Goal: Task Accomplishment & Management: Complete application form

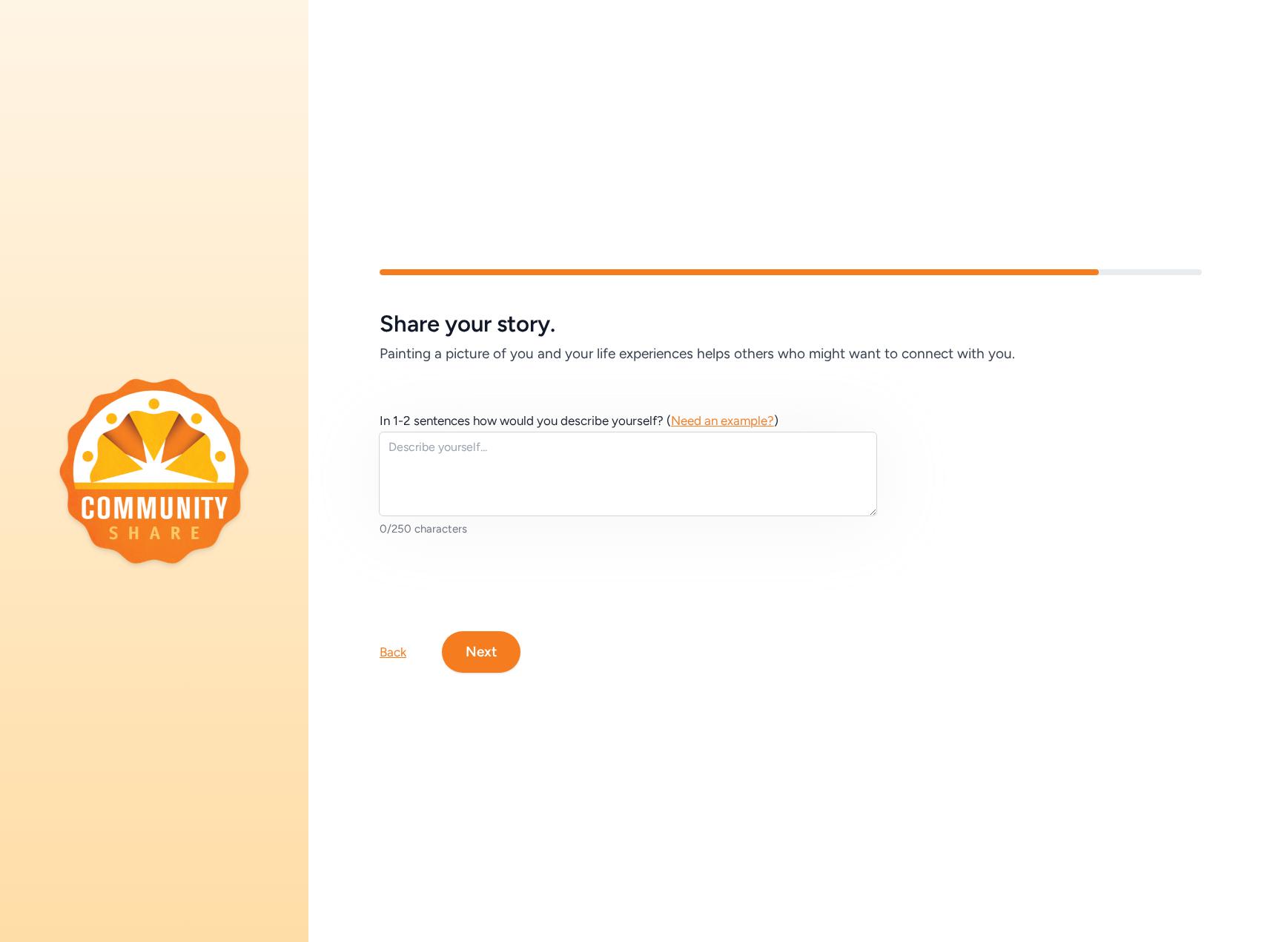
click at [534, 461] on textarea at bounding box center [628, 474] width 498 height 85
click at [698, 416] on span "Need an example?" at bounding box center [722, 420] width 103 height 15
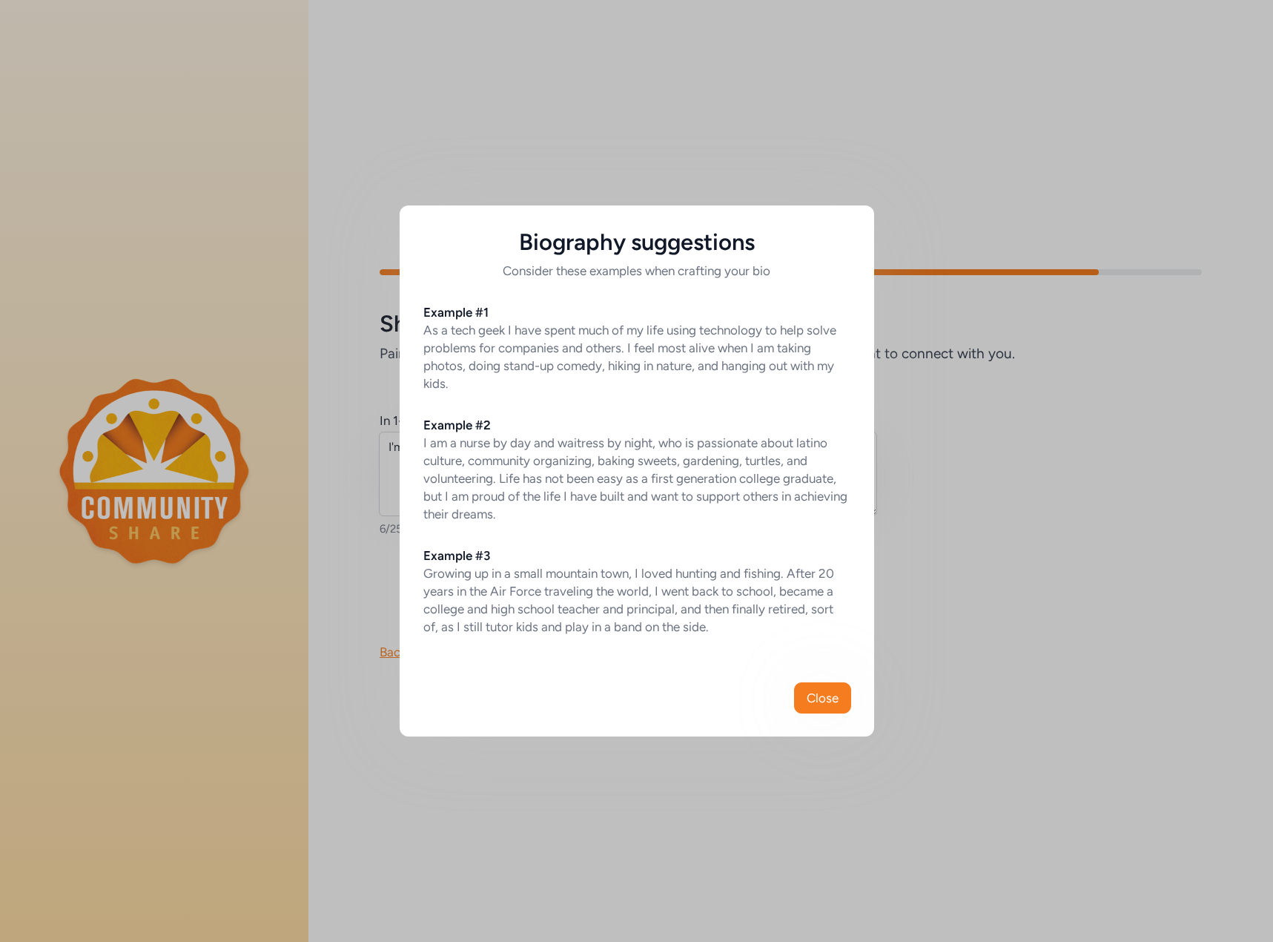
click at [991, 559] on div "Biography suggestions Consider these examples when crafting your bio Example #1…" at bounding box center [636, 471] width 1273 height 942
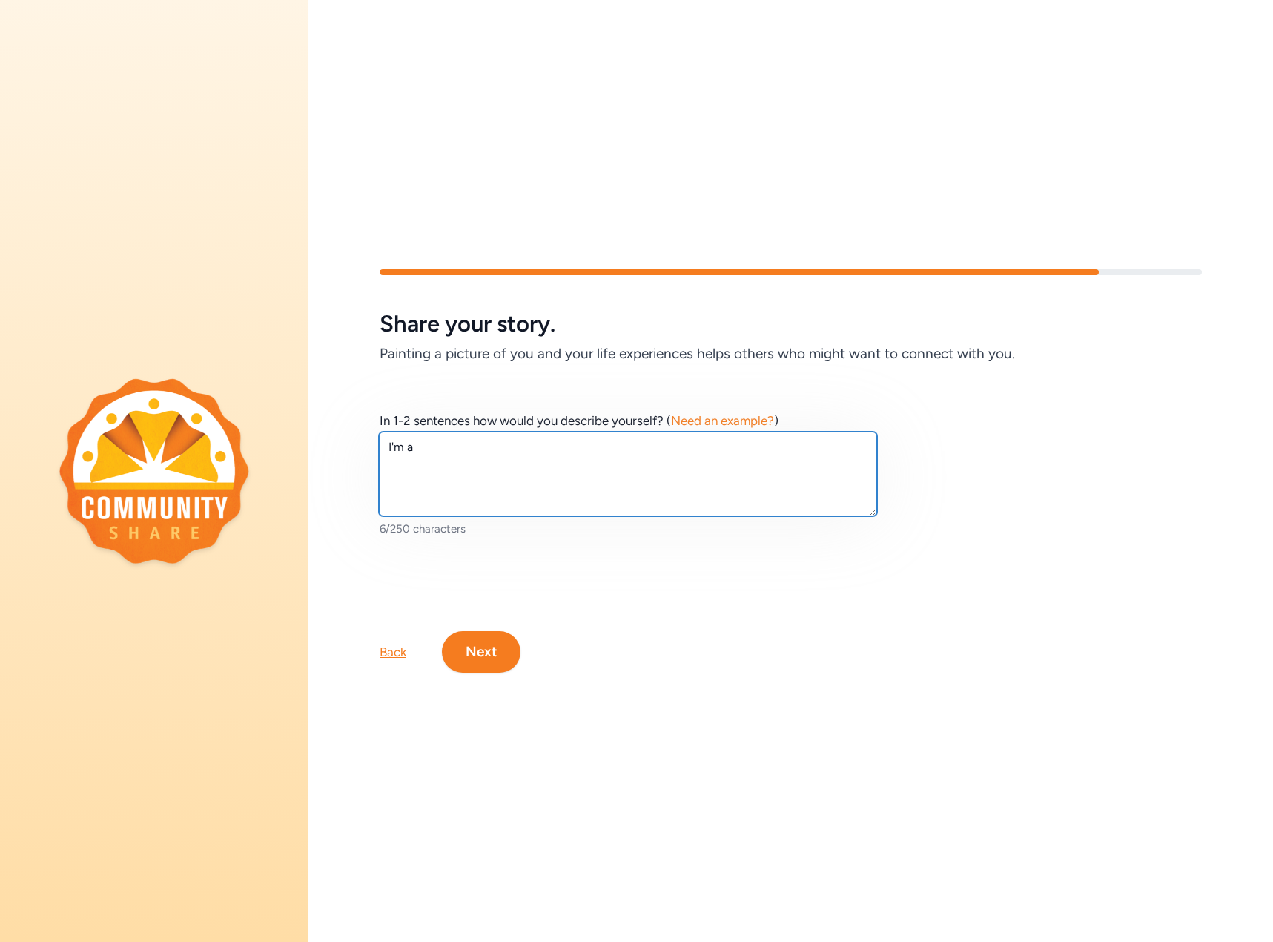
click at [439, 436] on textarea "I'm a" at bounding box center [628, 474] width 498 height 85
type textarea "I'm a [PERSON_NAME]-of-all-trades who loves sharing my experience with others."
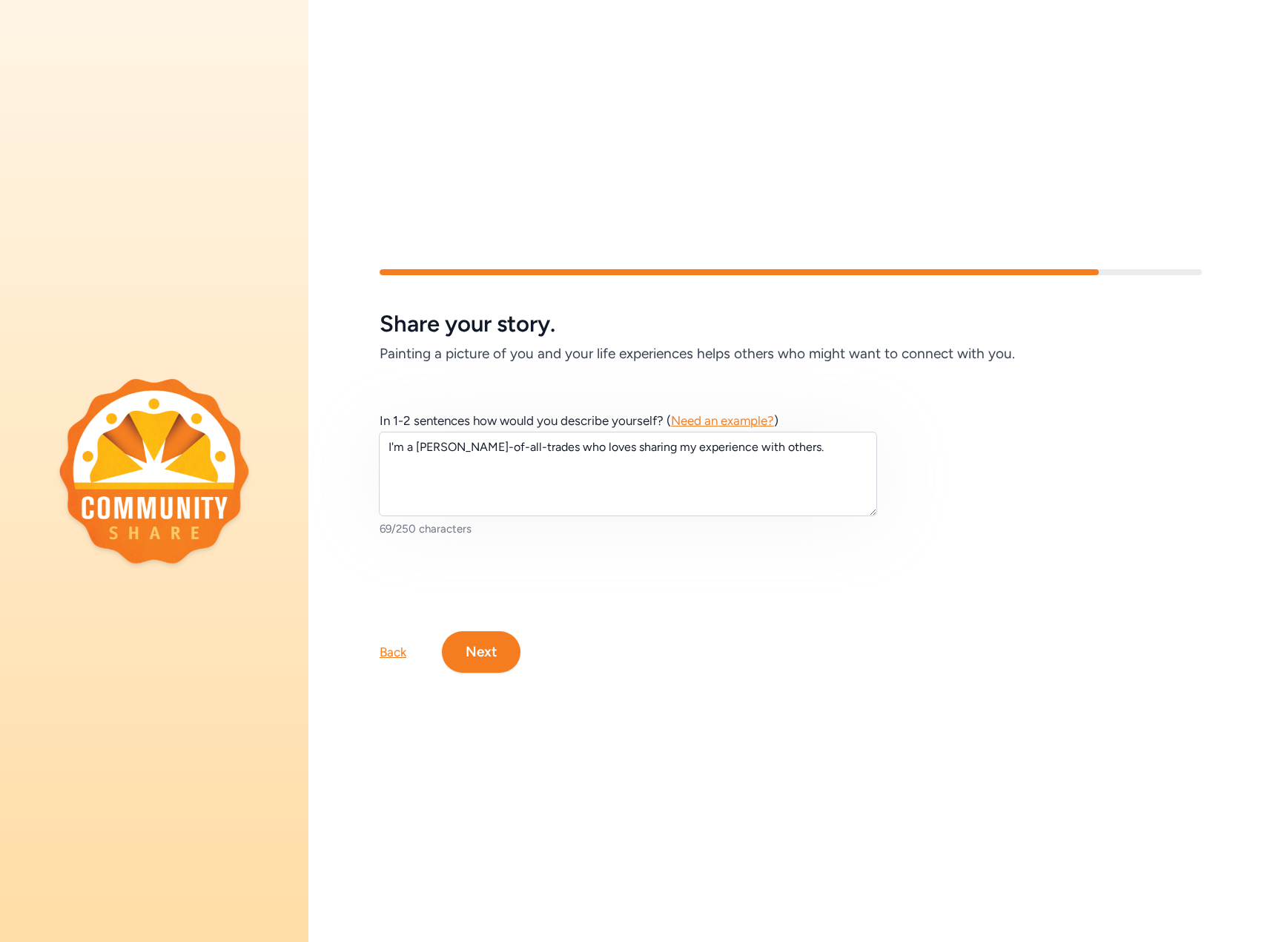
click at [389, 647] on div "Back" at bounding box center [393, 652] width 27 height 18
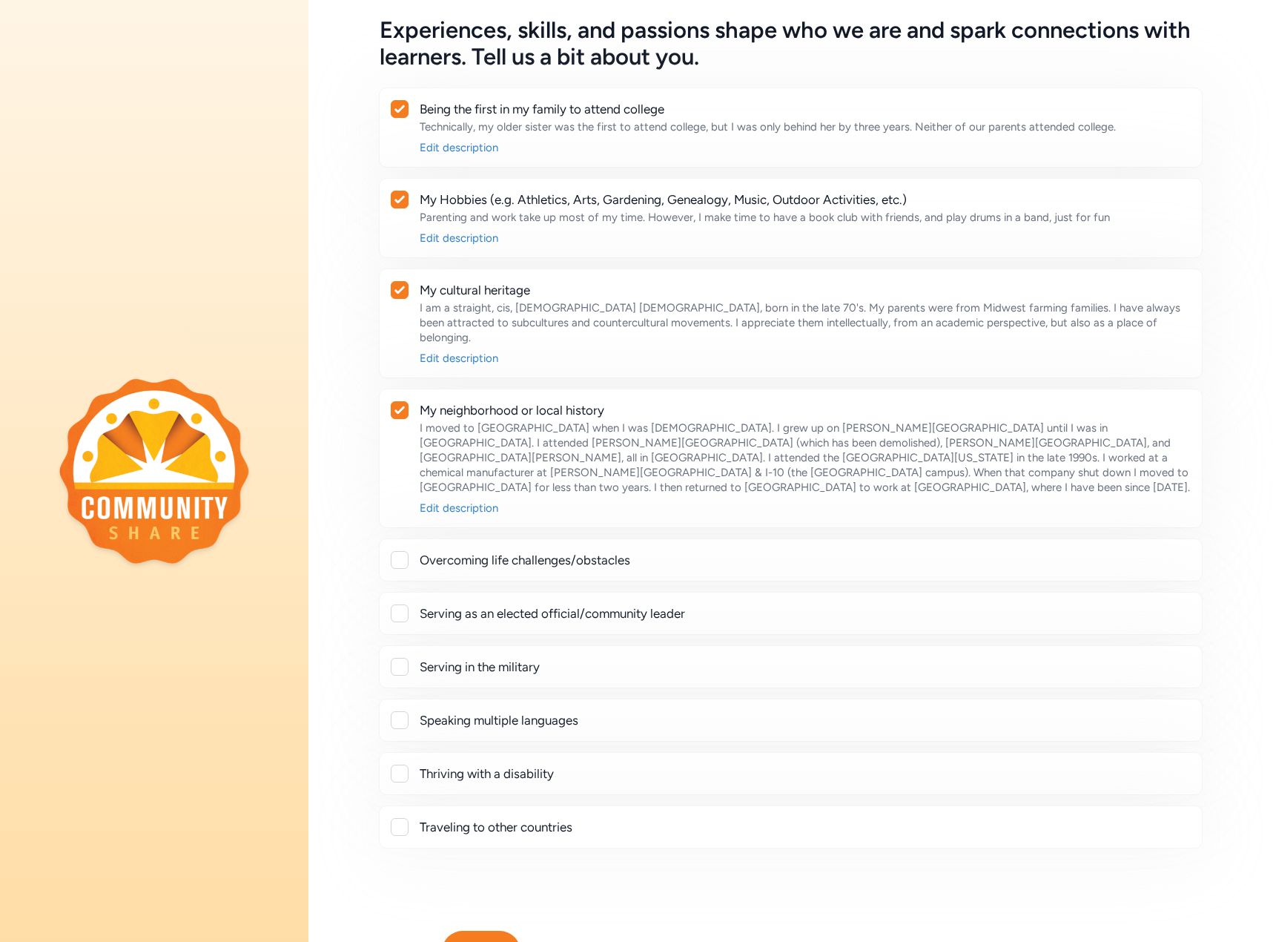
scroll to position [131, 0]
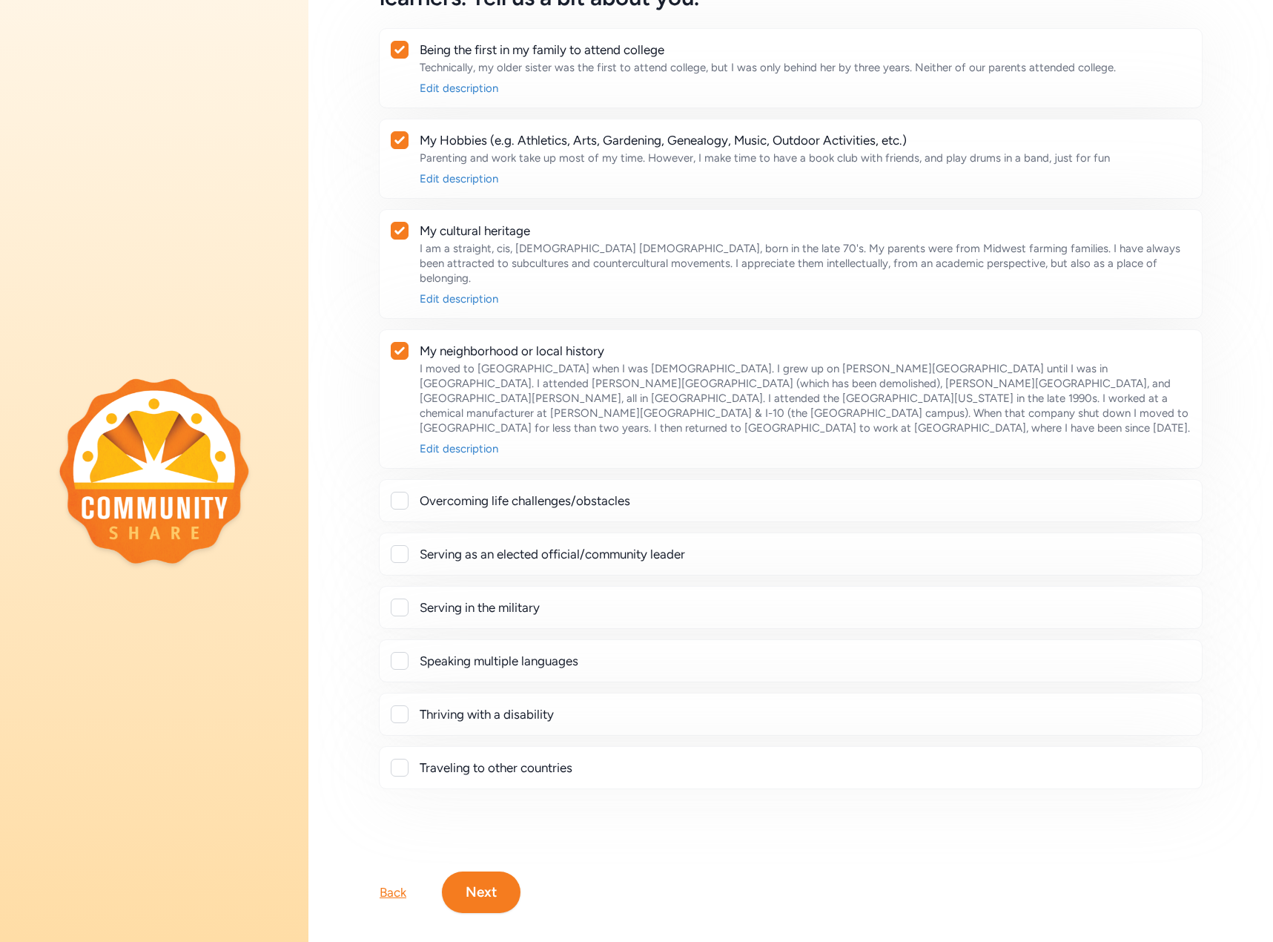
click at [401, 545] on div at bounding box center [400, 554] width 18 height 18
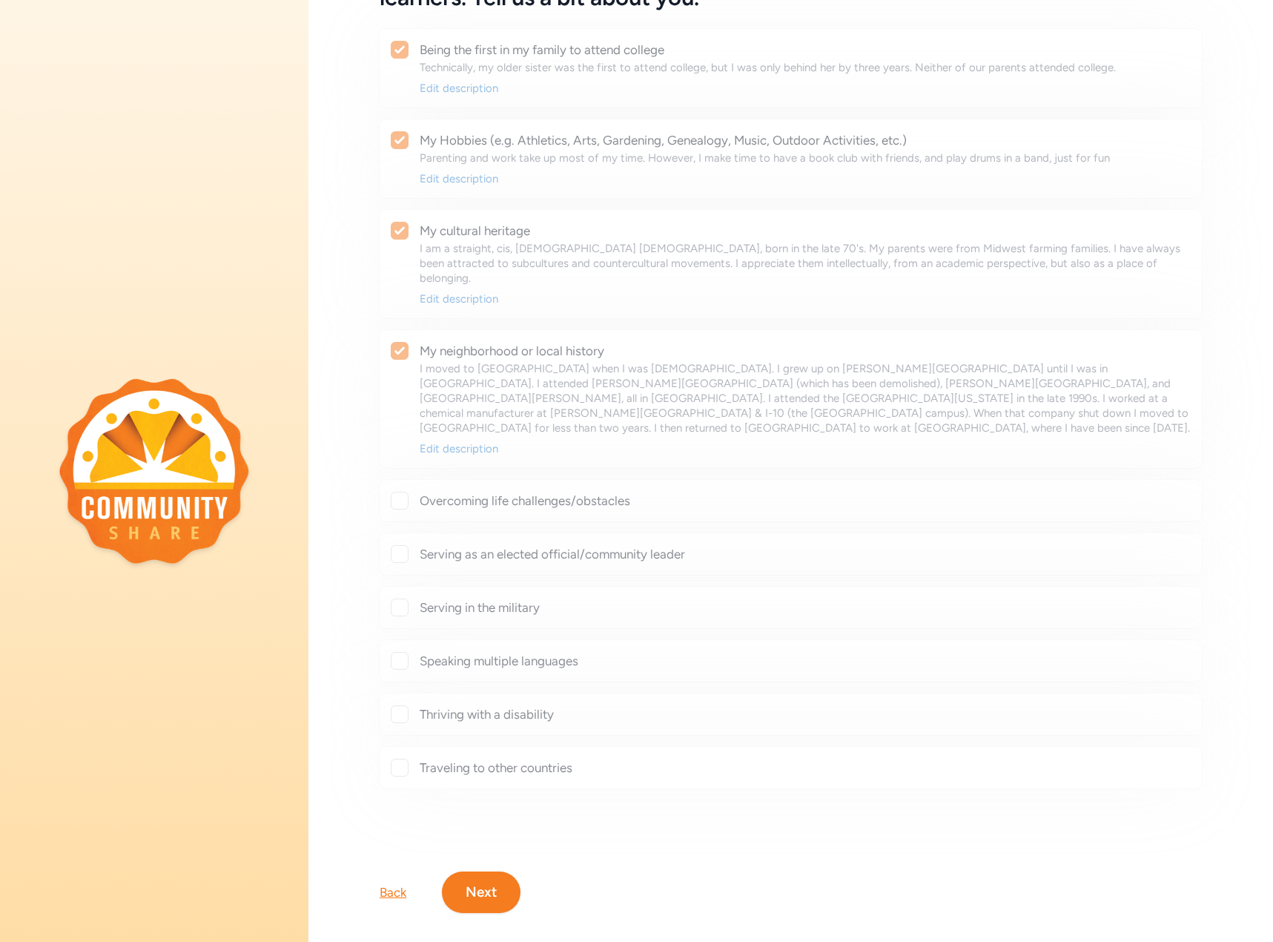
checkbox input "true"
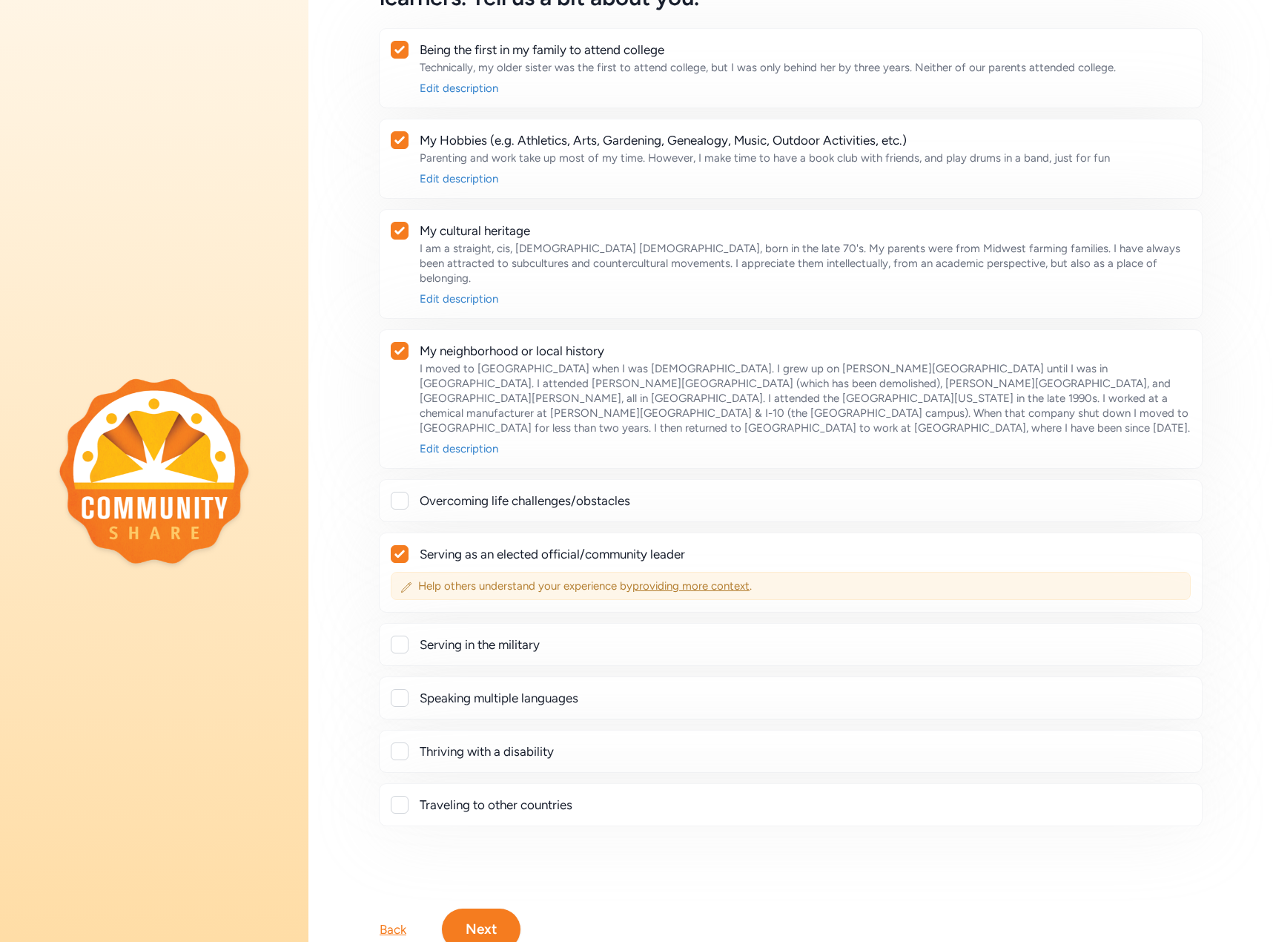
click at [671, 579] on span "providing more context" at bounding box center [691, 585] width 117 height 13
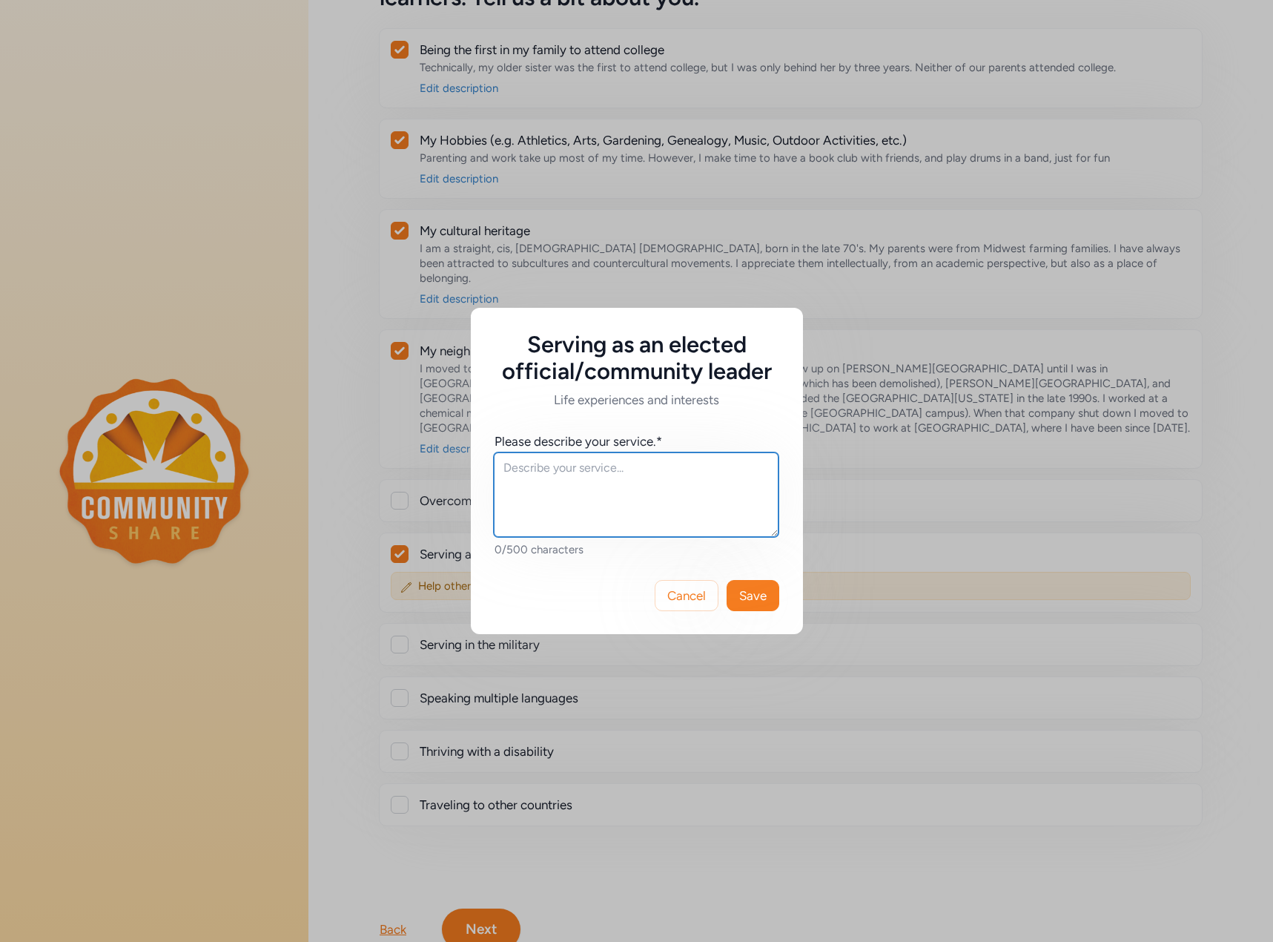
click at [544, 477] on textarea at bounding box center [636, 494] width 285 height 85
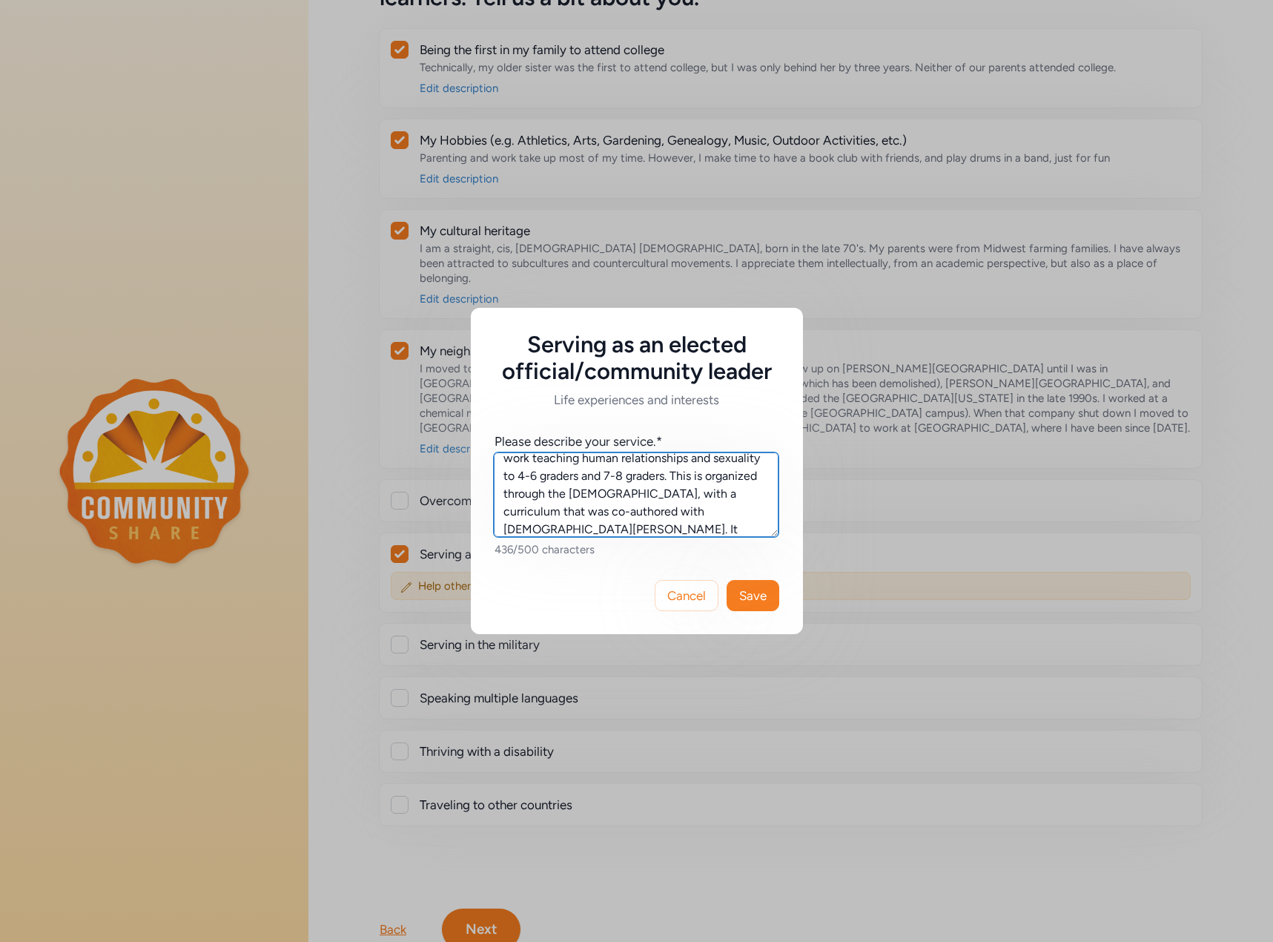
scroll to position [134, 0]
drag, startPoint x: 549, startPoint y: 475, endPoint x: 587, endPoint y: 518, distance: 57.3
click at [587, 518] on textarea "I have served on the board of my religious congregation ([DEMOGRAPHIC_DATA]). I…" at bounding box center [636, 494] width 285 height 85
click at [656, 518] on textarea "I have served on the board of my religious congregation ([DEMOGRAPHIC_DATA]). I…" at bounding box center [636, 494] width 285 height 85
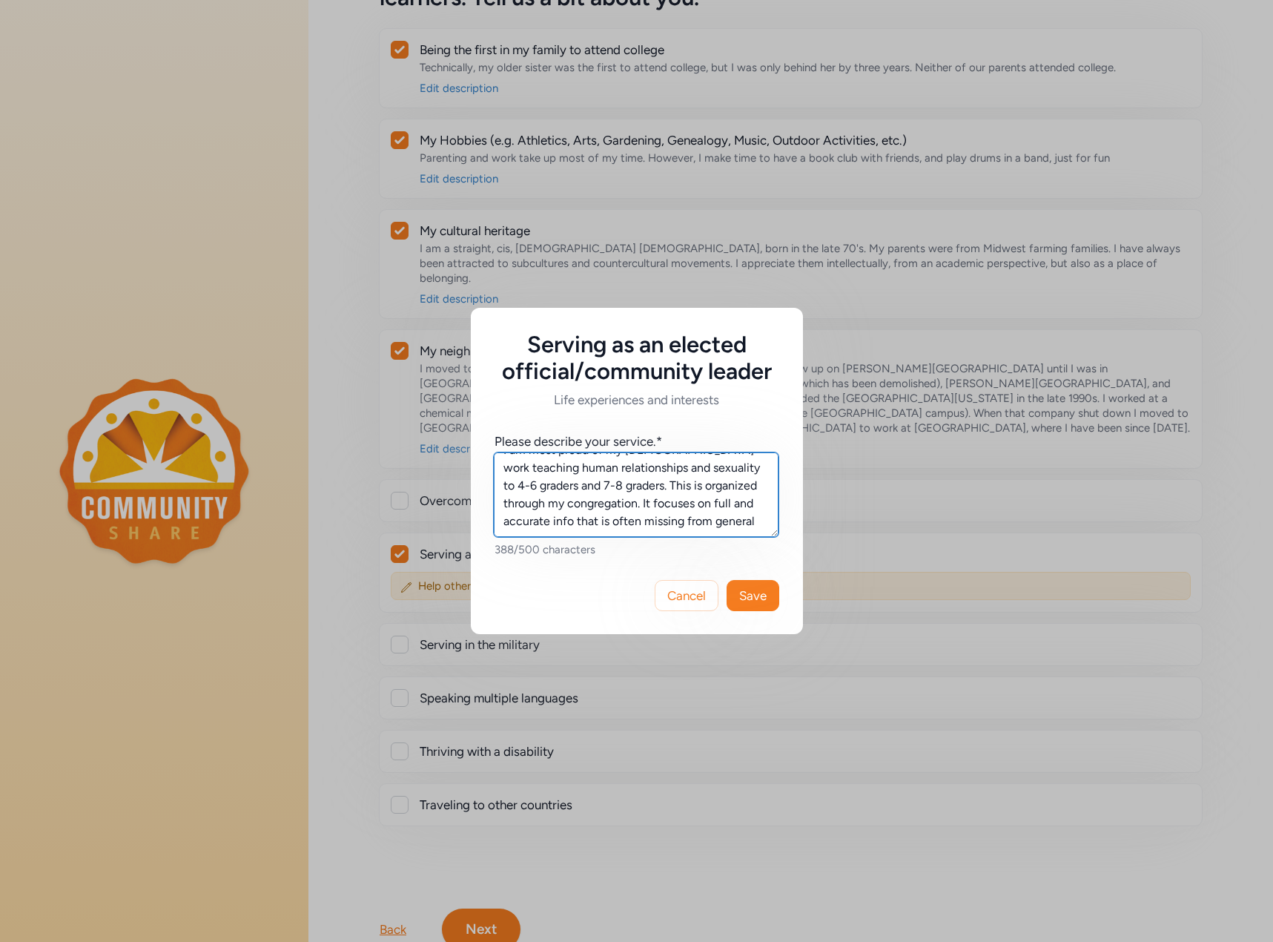
scroll to position [125, 0]
type textarea "I have served on the board of my religious congregation ([DEMOGRAPHIC_DATA]). I…"
click at [764, 593] on span "Save" at bounding box center [752, 596] width 27 height 18
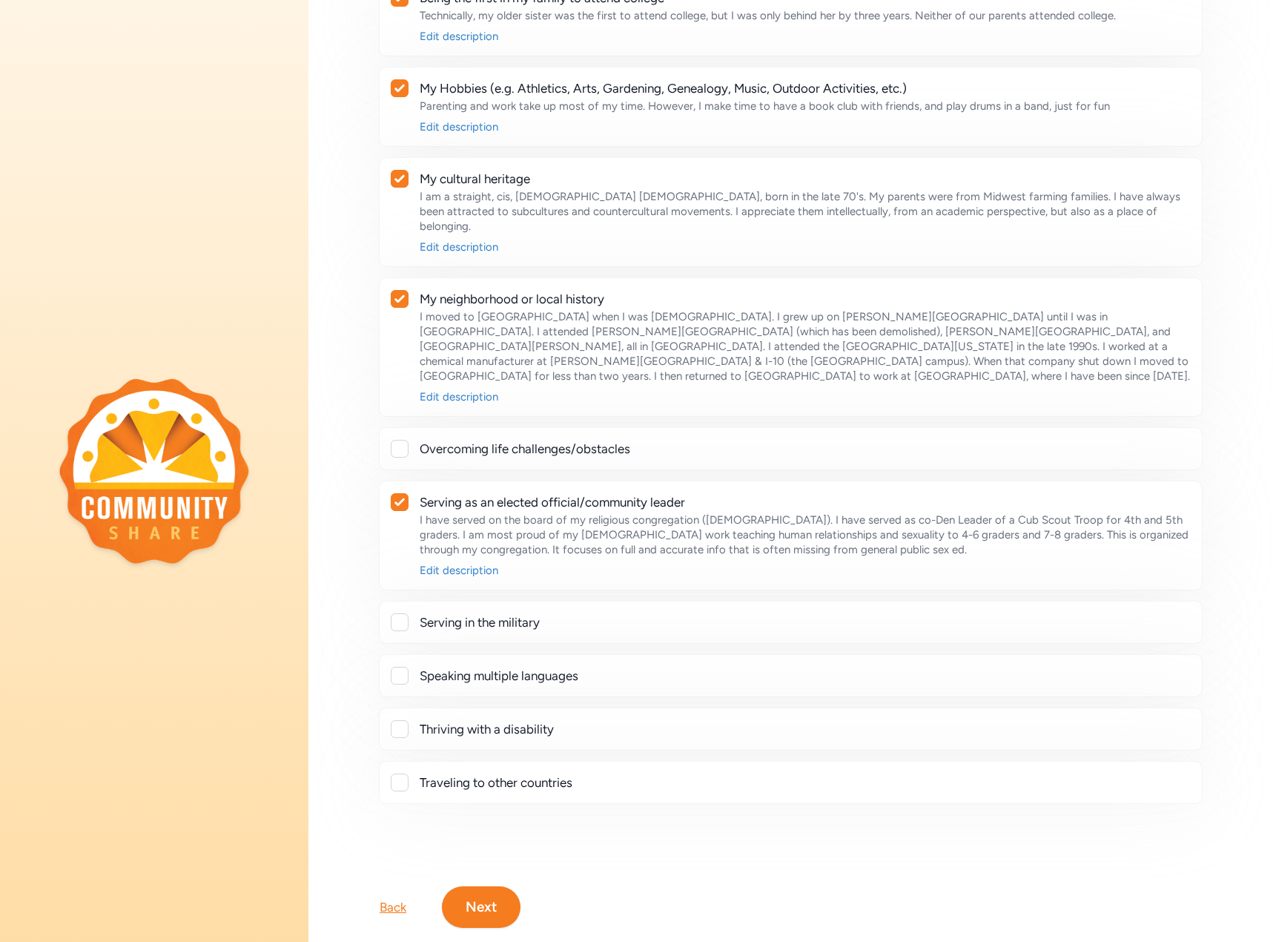
scroll to position [198, 0]
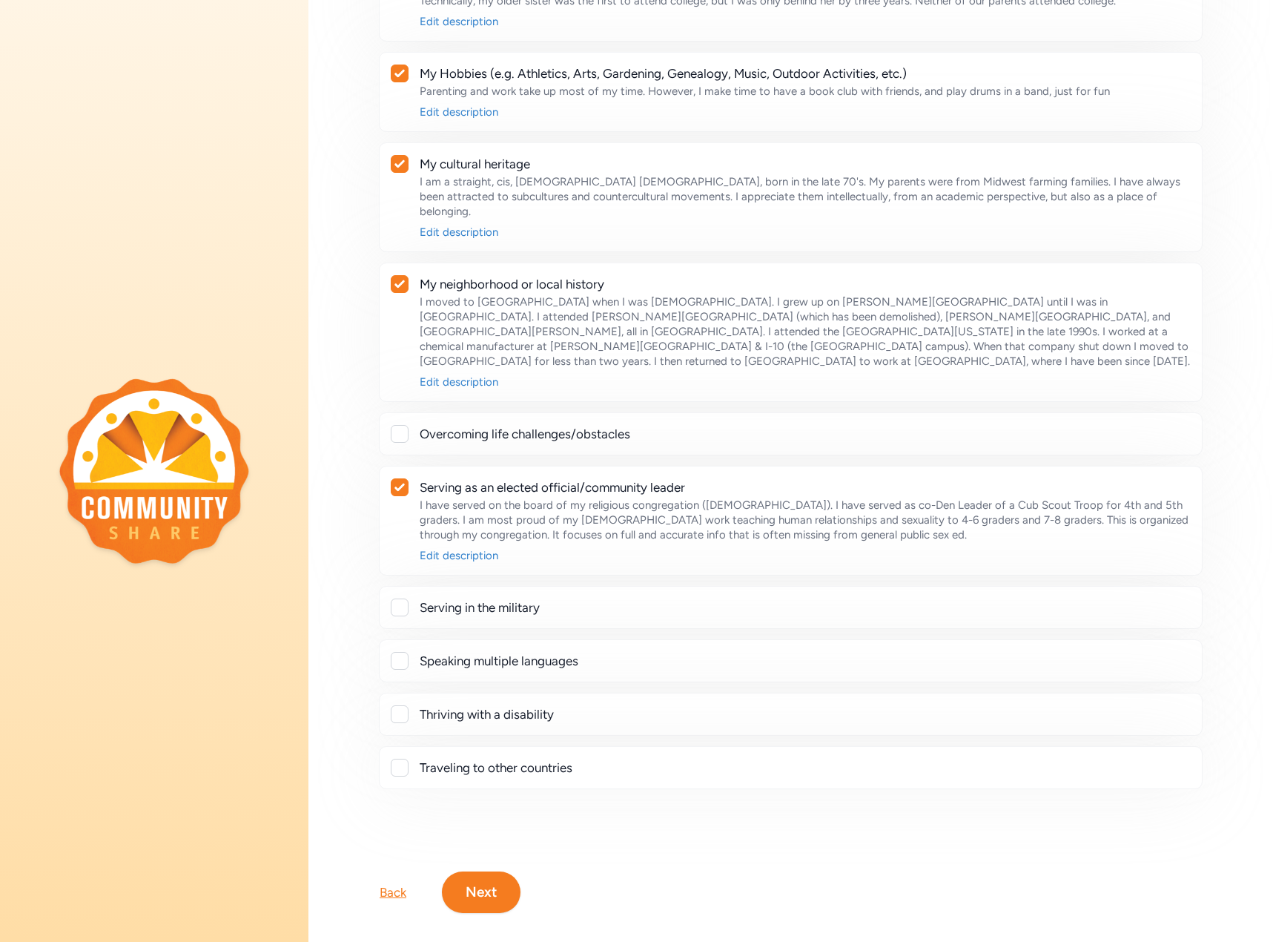
click at [492, 871] on button "Next" at bounding box center [481, 892] width 79 height 42
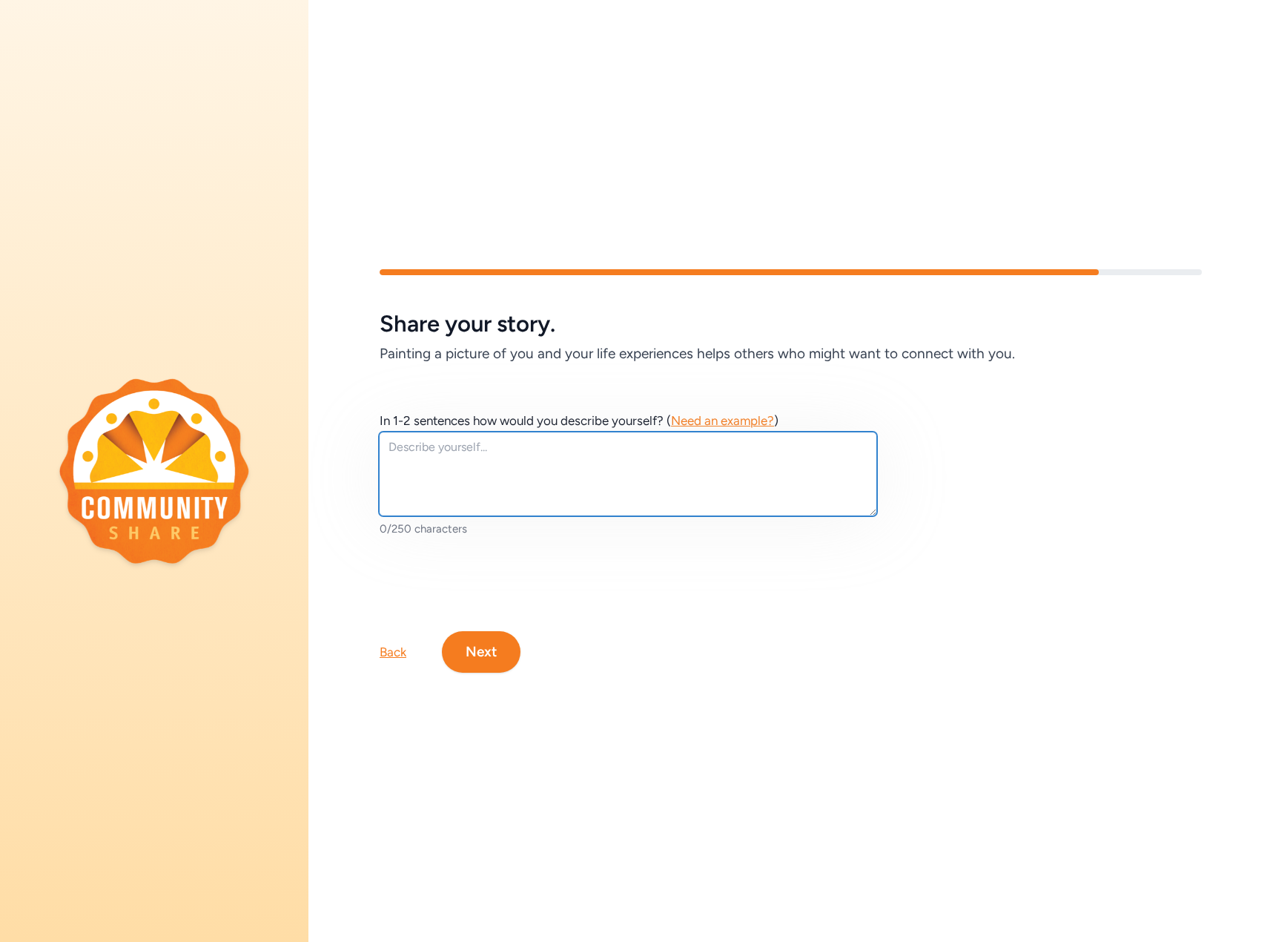
click at [440, 461] on textarea at bounding box center [628, 474] width 498 height 85
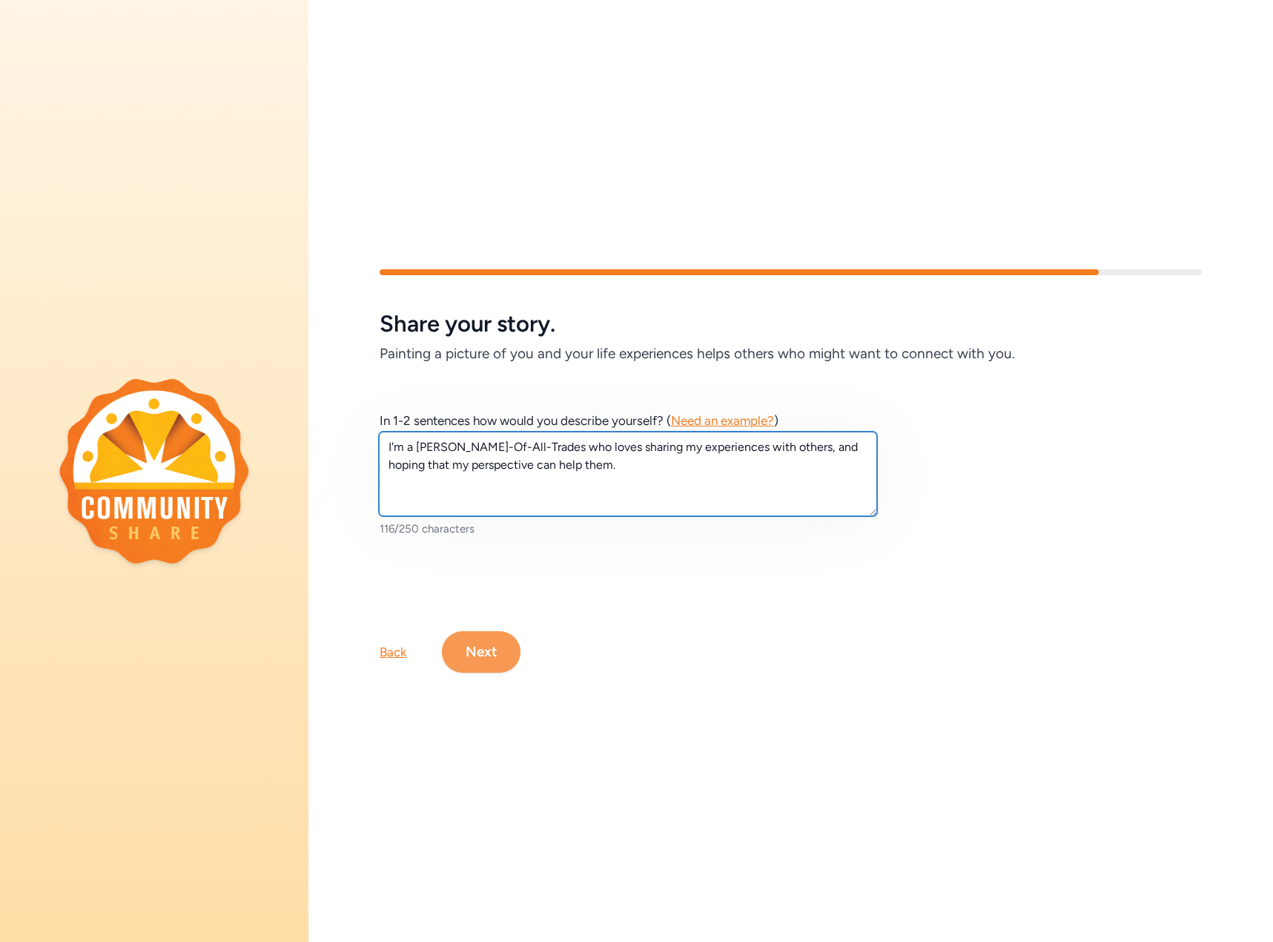
type textarea "I'm a [PERSON_NAME]-Of-All-Trades who loves sharing my experiences with others,…"
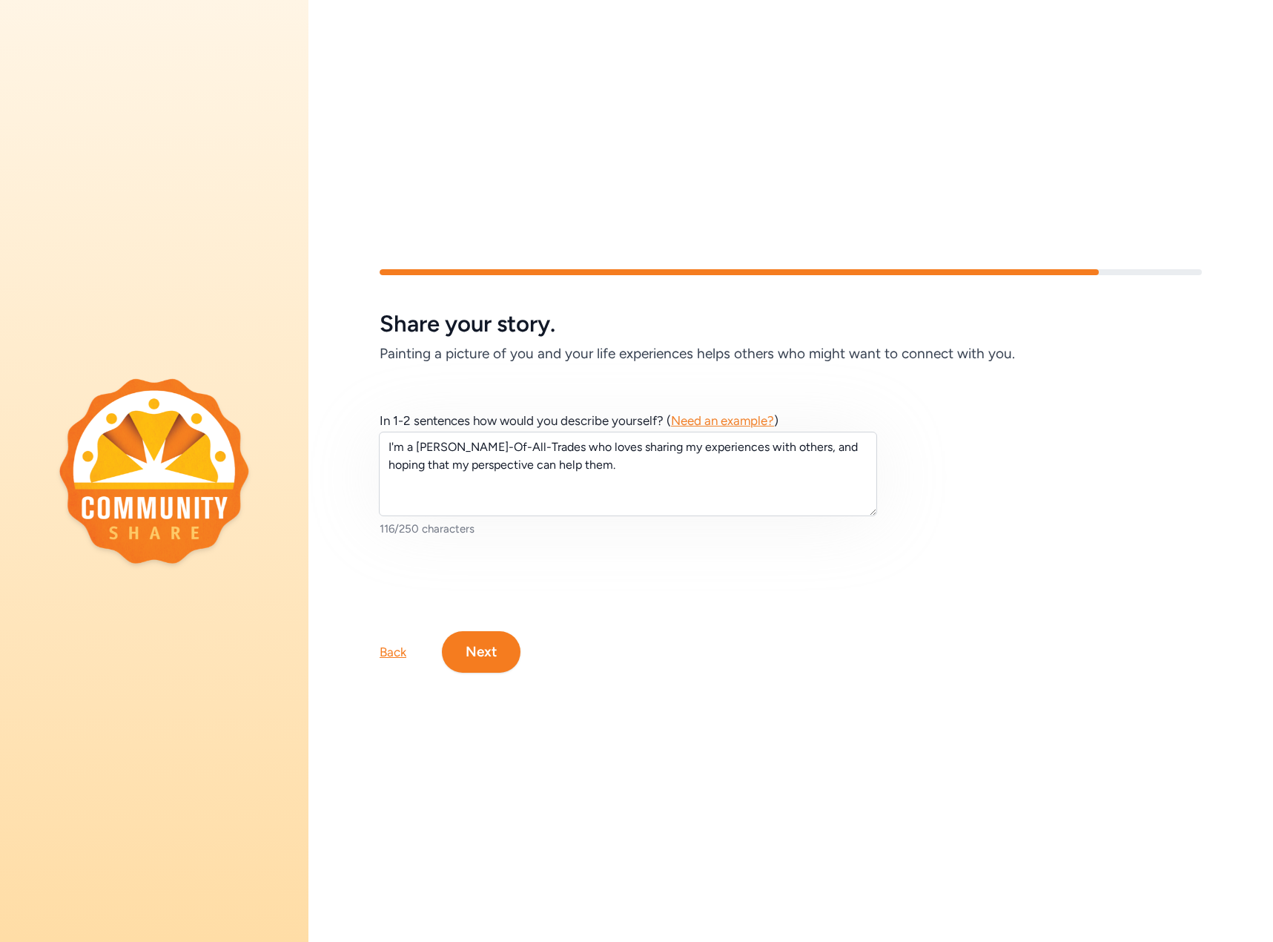
click at [492, 649] on button "Next" at bounding box center [481, 652] width 79 height 42
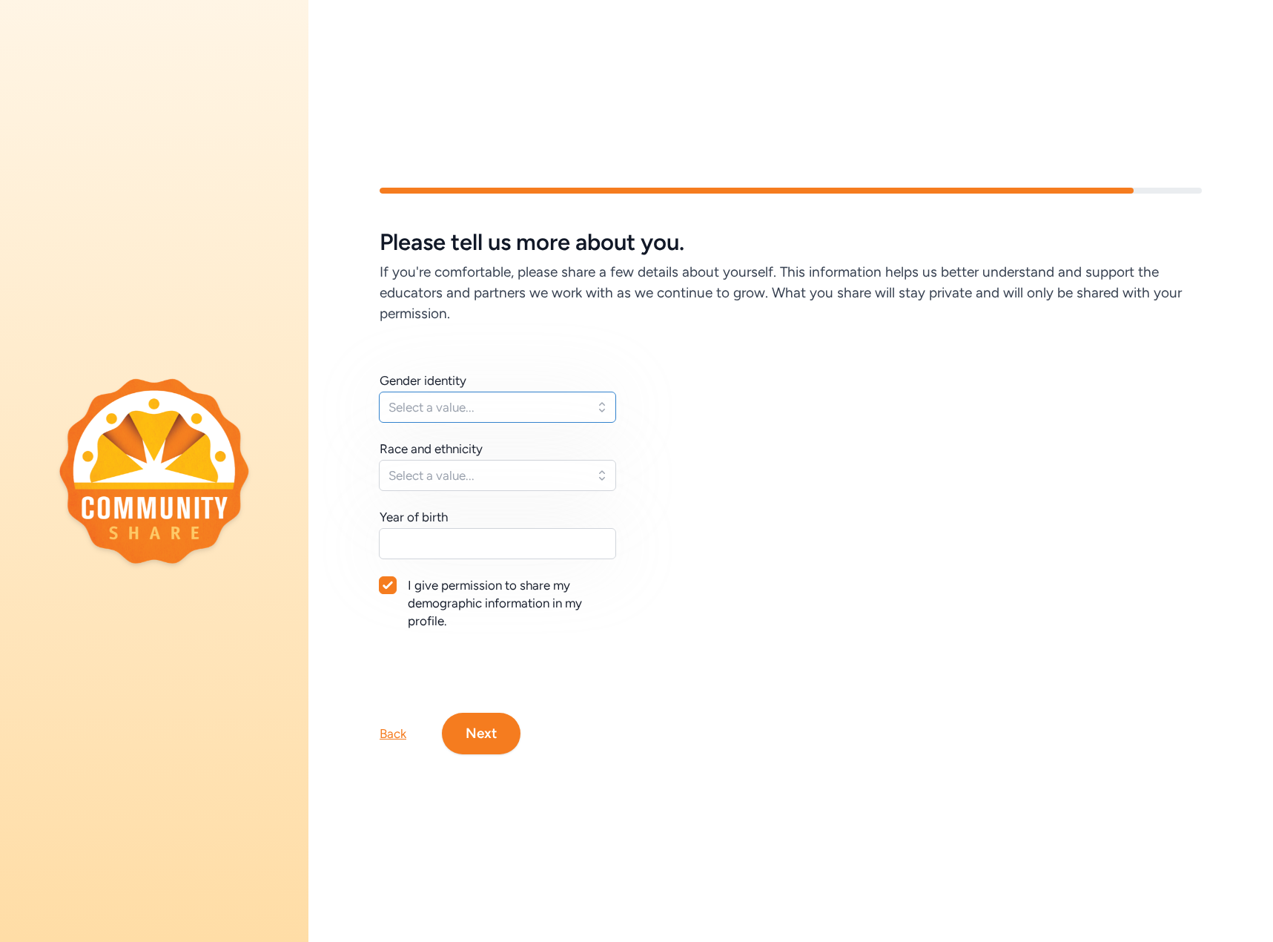
click at [455, 402] on span "Select a value..." at bounding box center [487, 407] width 197 height 18
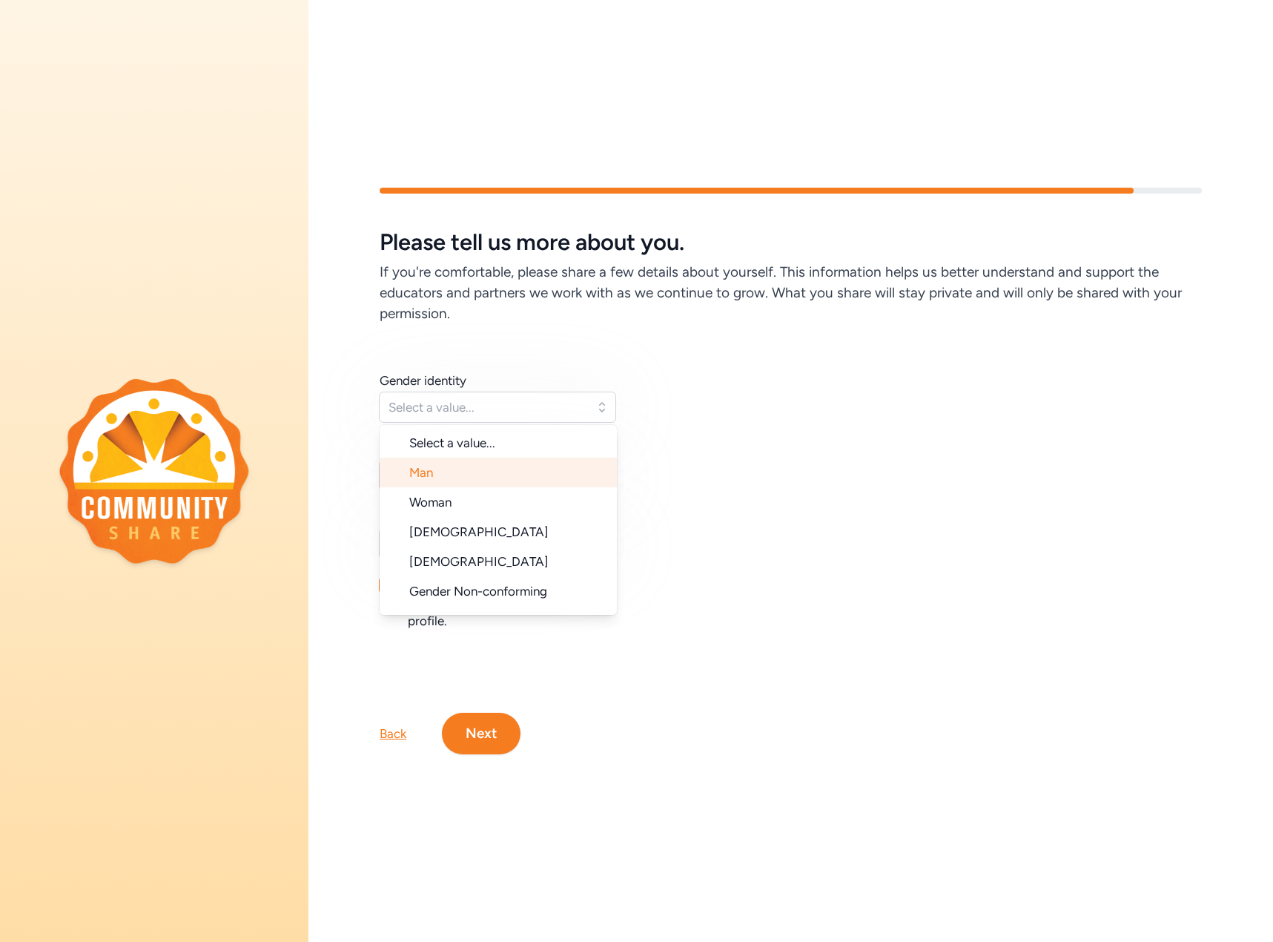
click at [455, 466] on li "Man" at bounding box center [498, 473] width 237 height 30
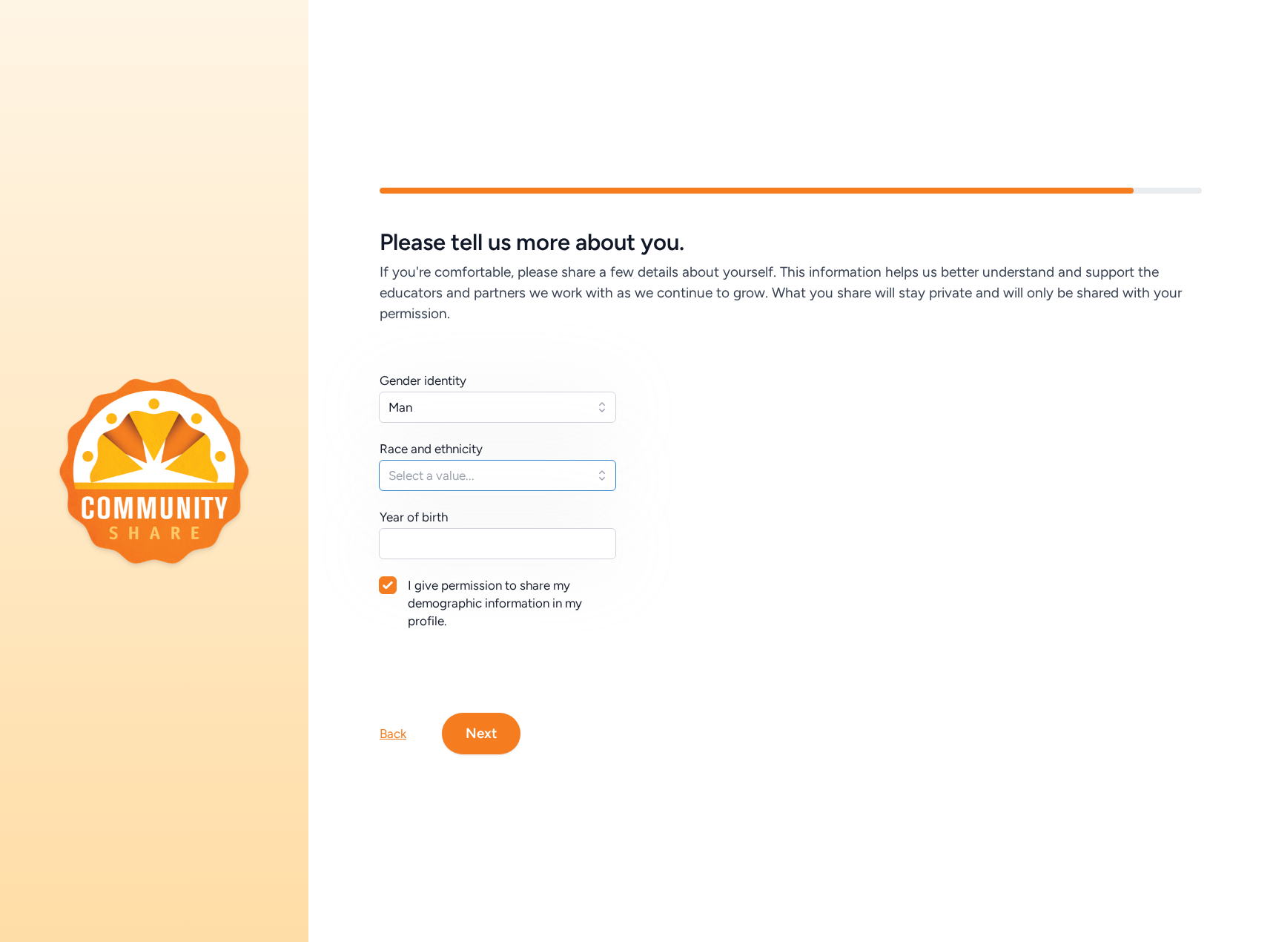
click at [458, 472] on span "Select a value..." at bounding box center [487, 475] width 197 height 18
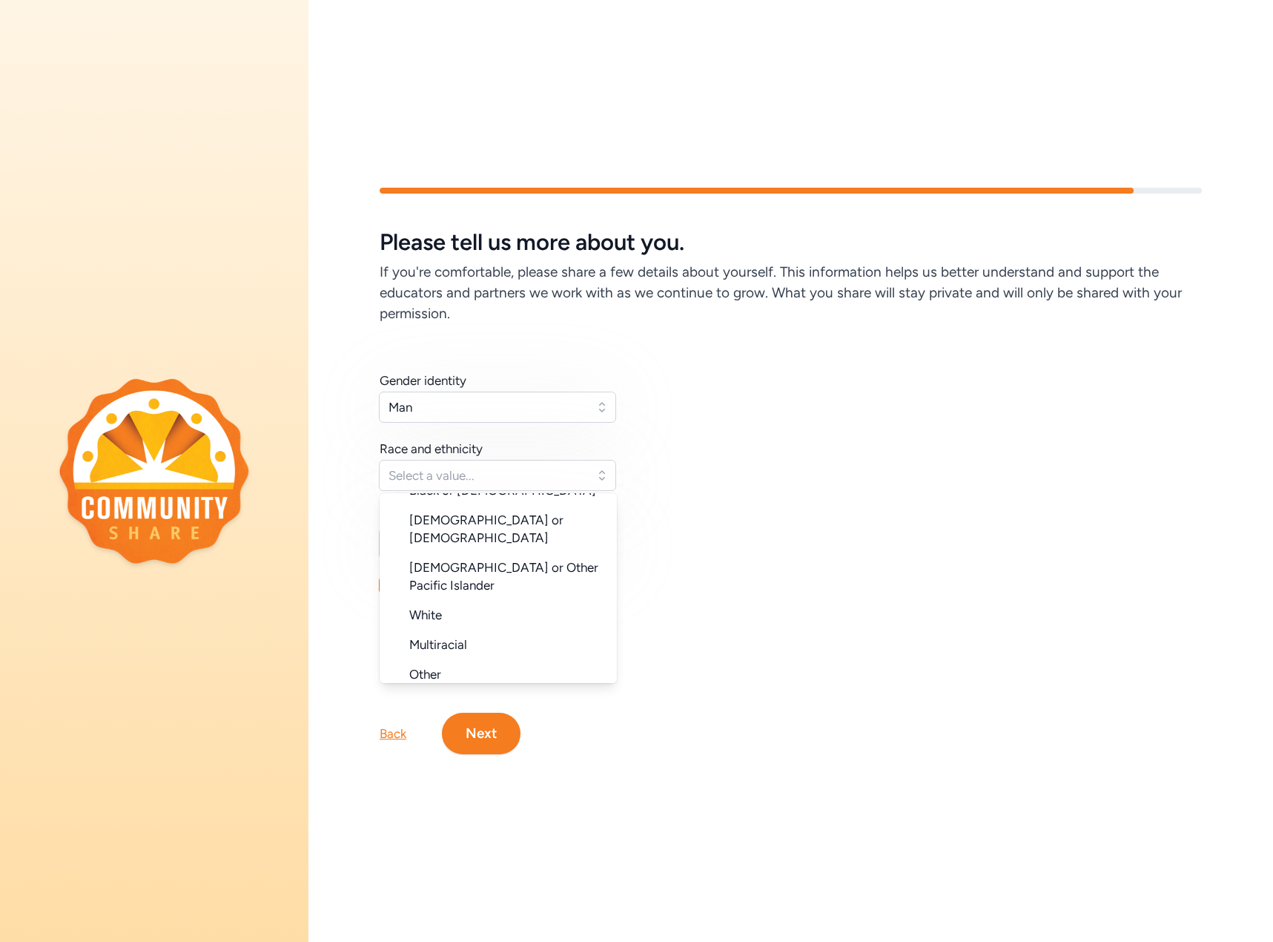
scroll to position [148, 0]
click at [461, 597] on li "White" at bounding box center [498, 612] width 237 height 30
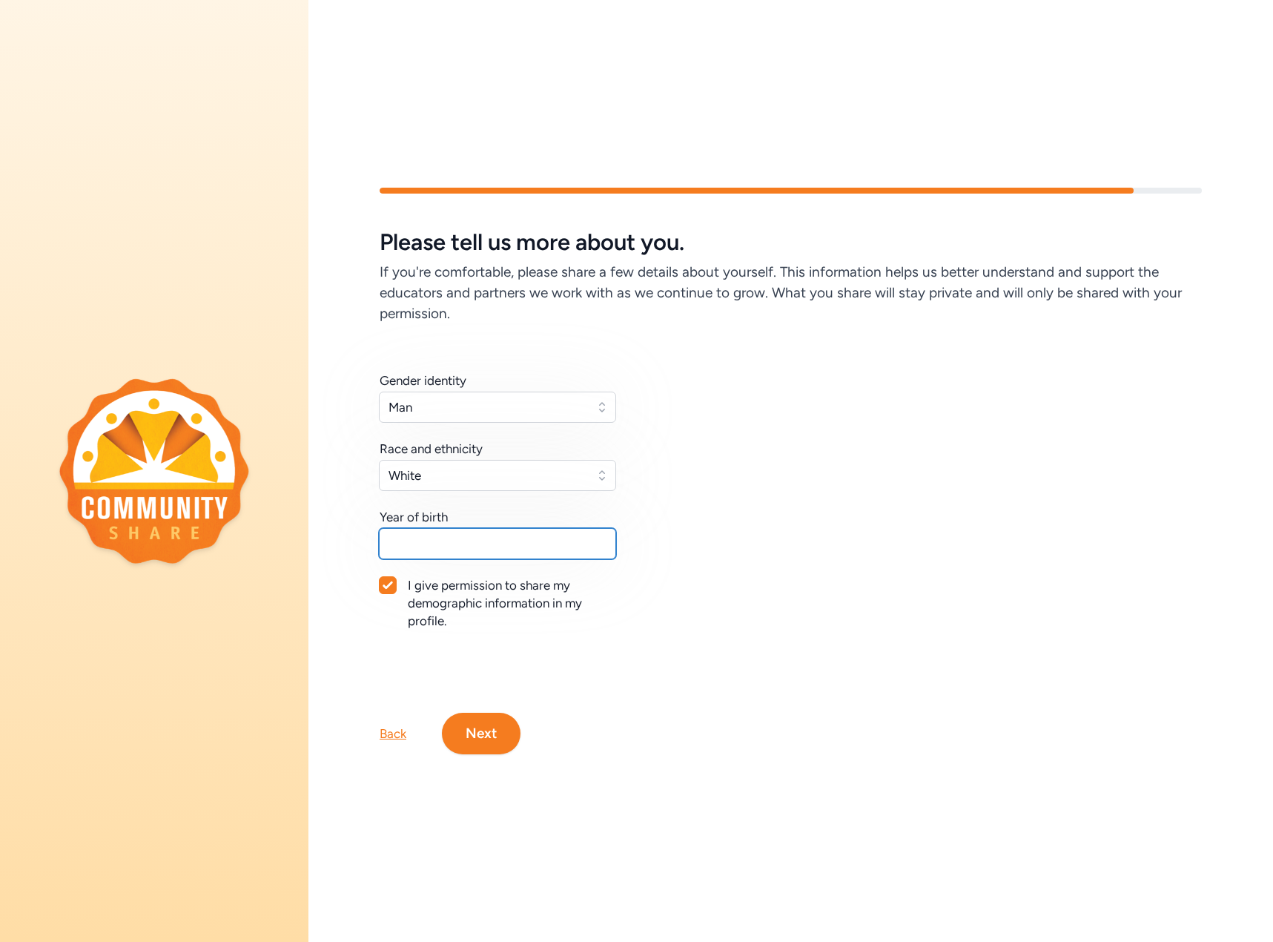
click at [450, 538] on input "text" at bounding box center [497, 543] width 237 height 31
type input "1977"
click at [485, 721] on button "Next" at bounding box center [481, 734] width 79 height 42
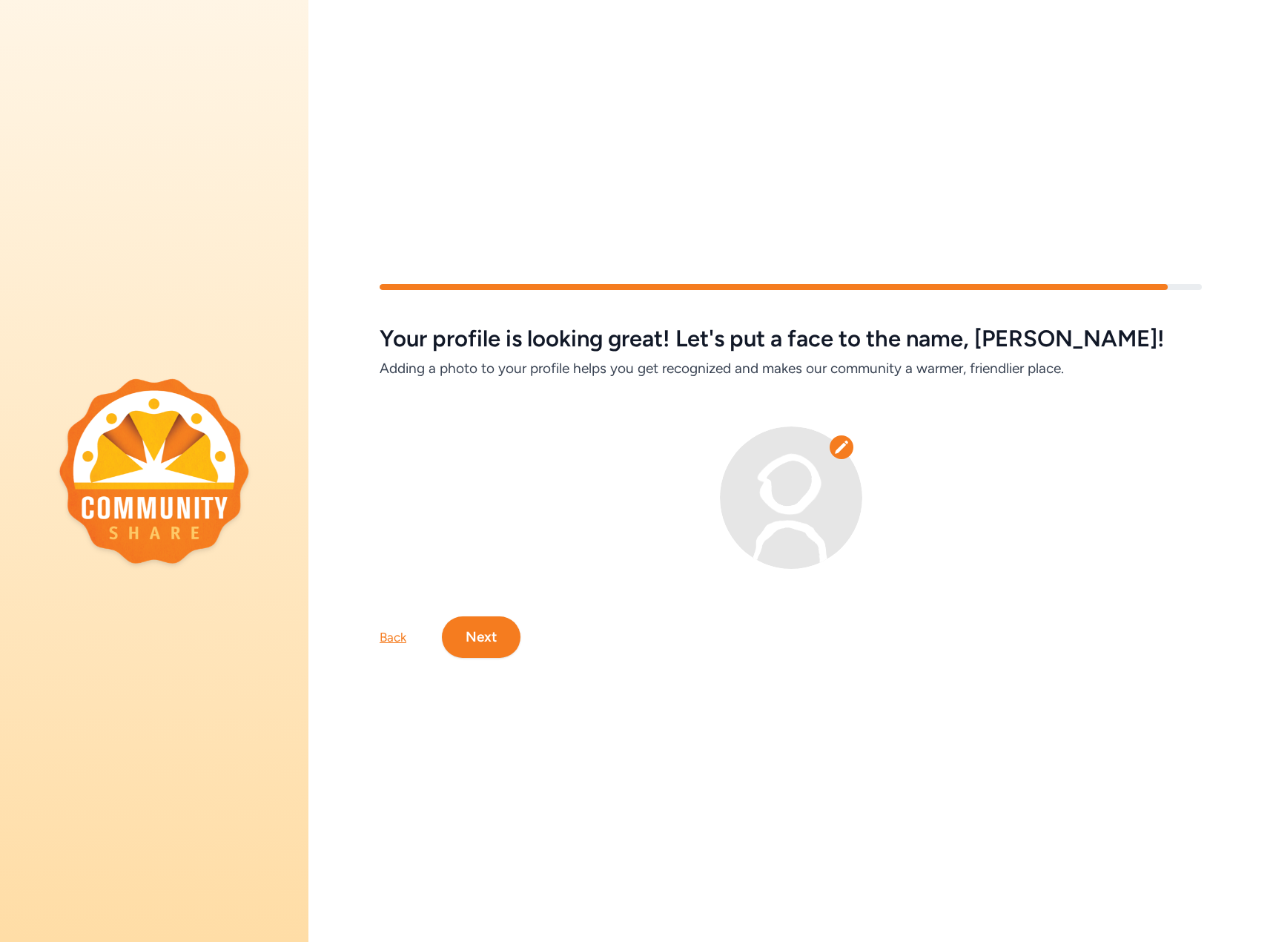
click at [841, 441] on icon at bounding box center [841, 447] width 15 height 15
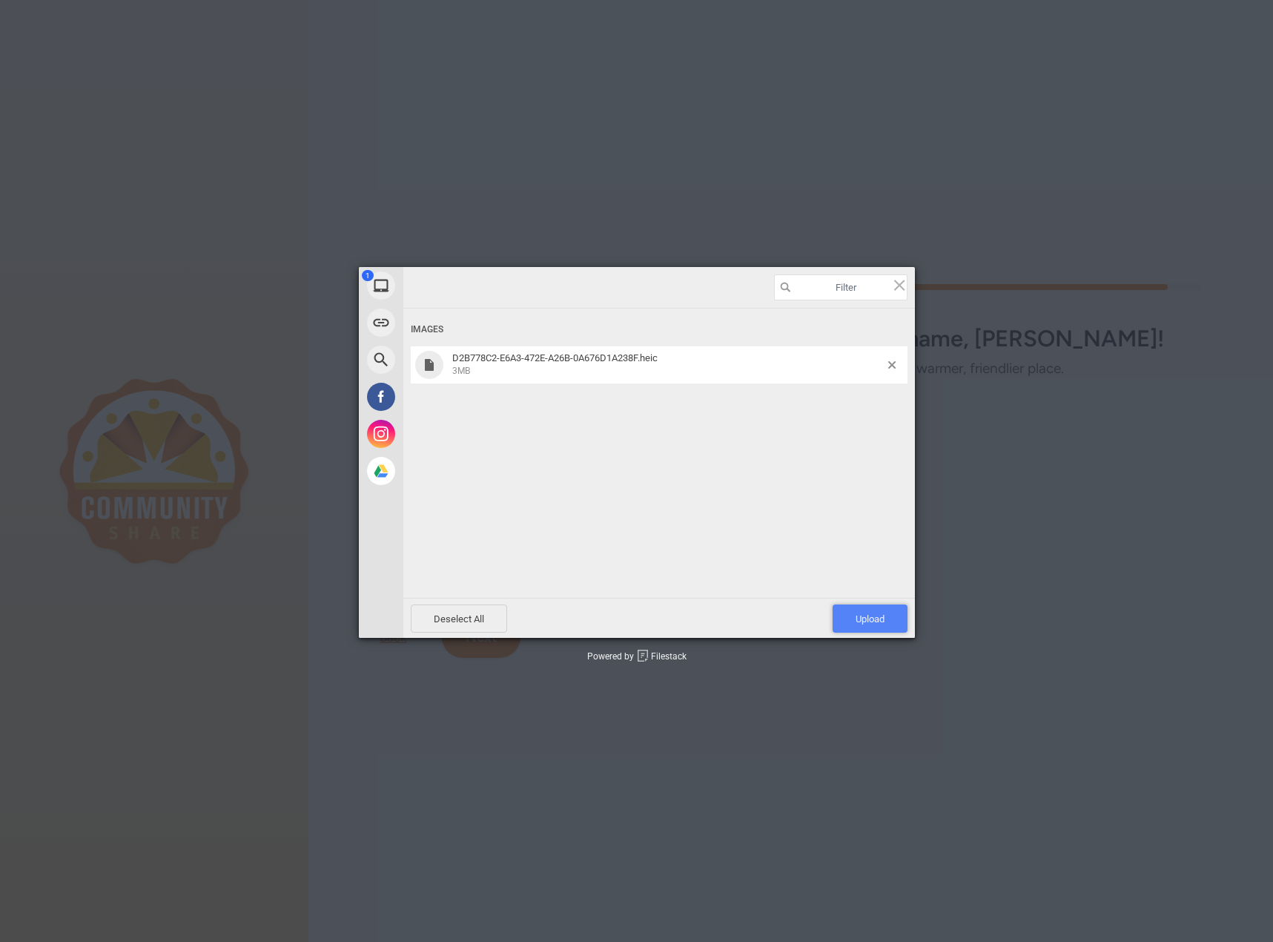
click at [859, 612] on span "Upload 1" at bounding box center [870, 618] width 75 height 28
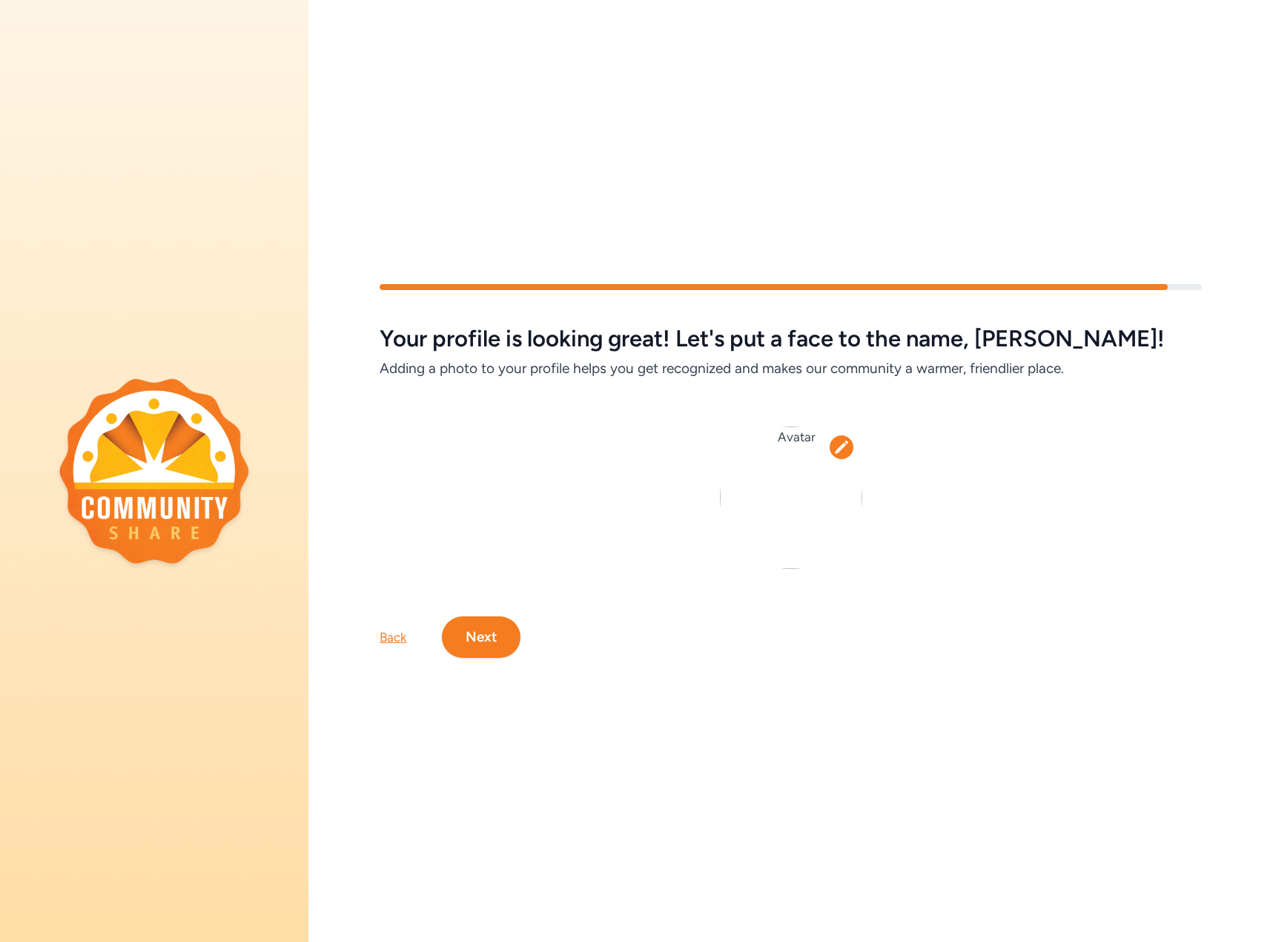
click at [384, 637] on div "Back" at bounding box center [393, 637] width 27 height 18
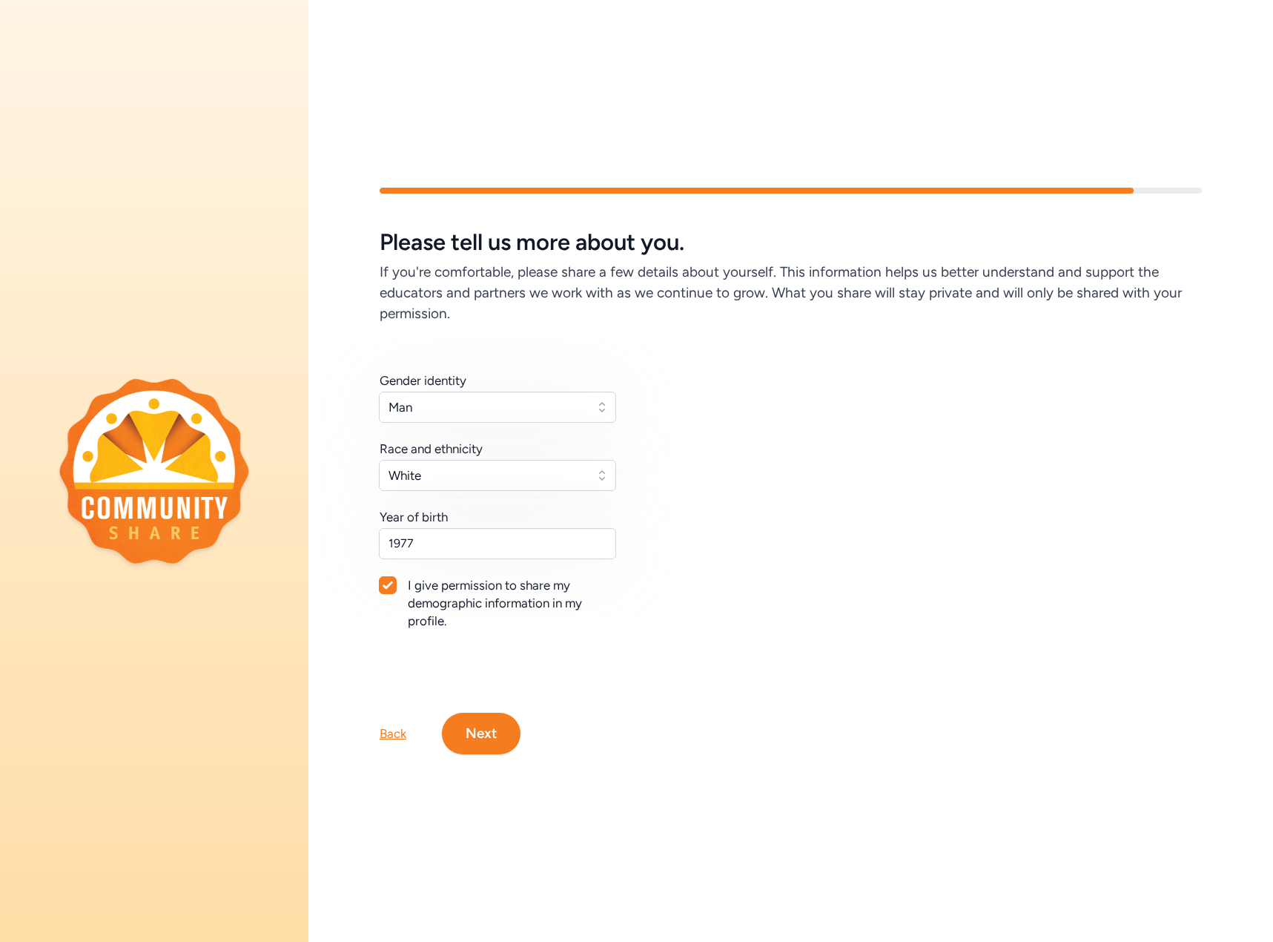
click at [490, 727] on button "Next" at bounding box center [481, 734] width 79 height 42
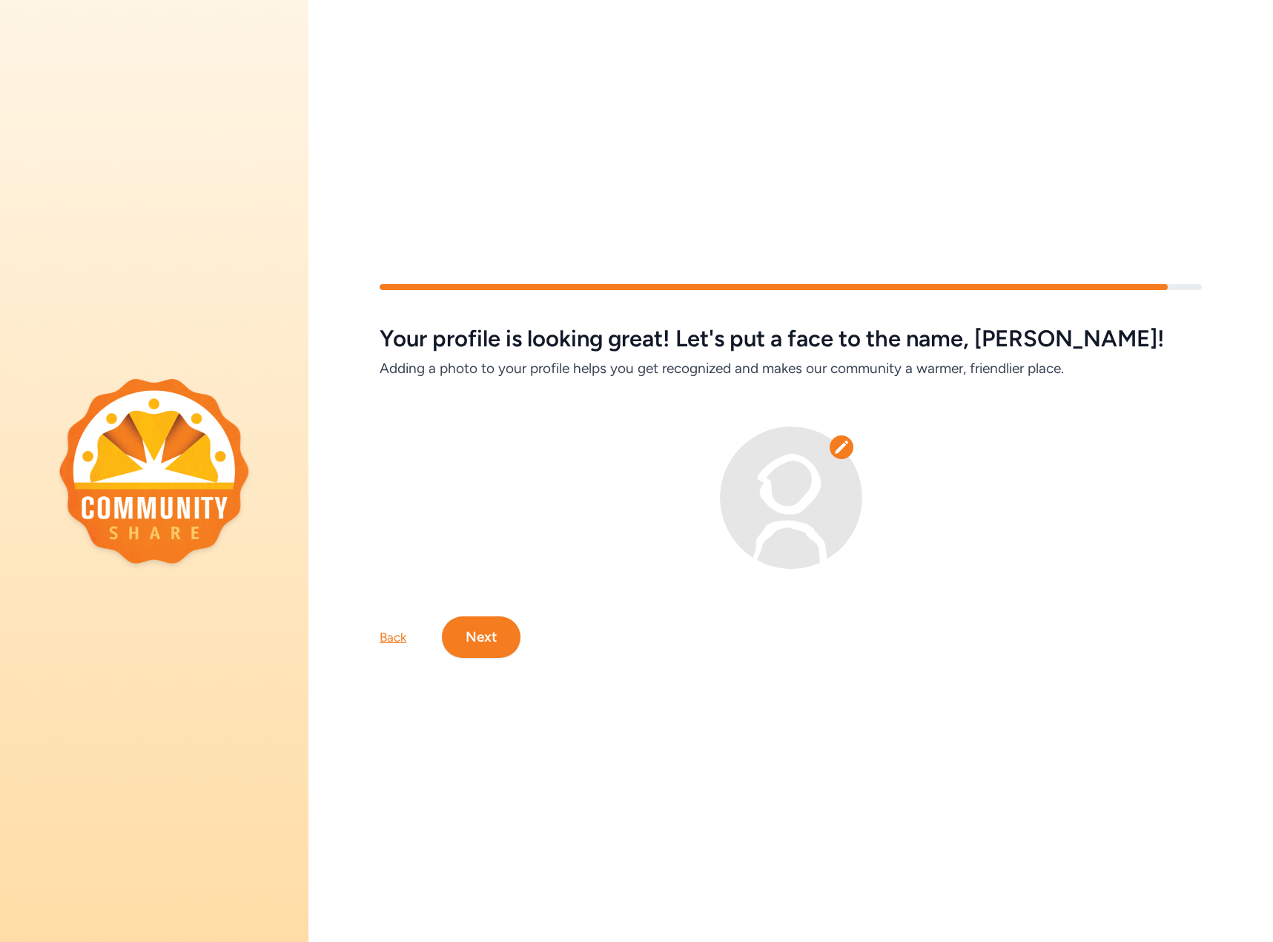
click at [839, 440] on icon at bounding box center [841, 447] width 15 height 15
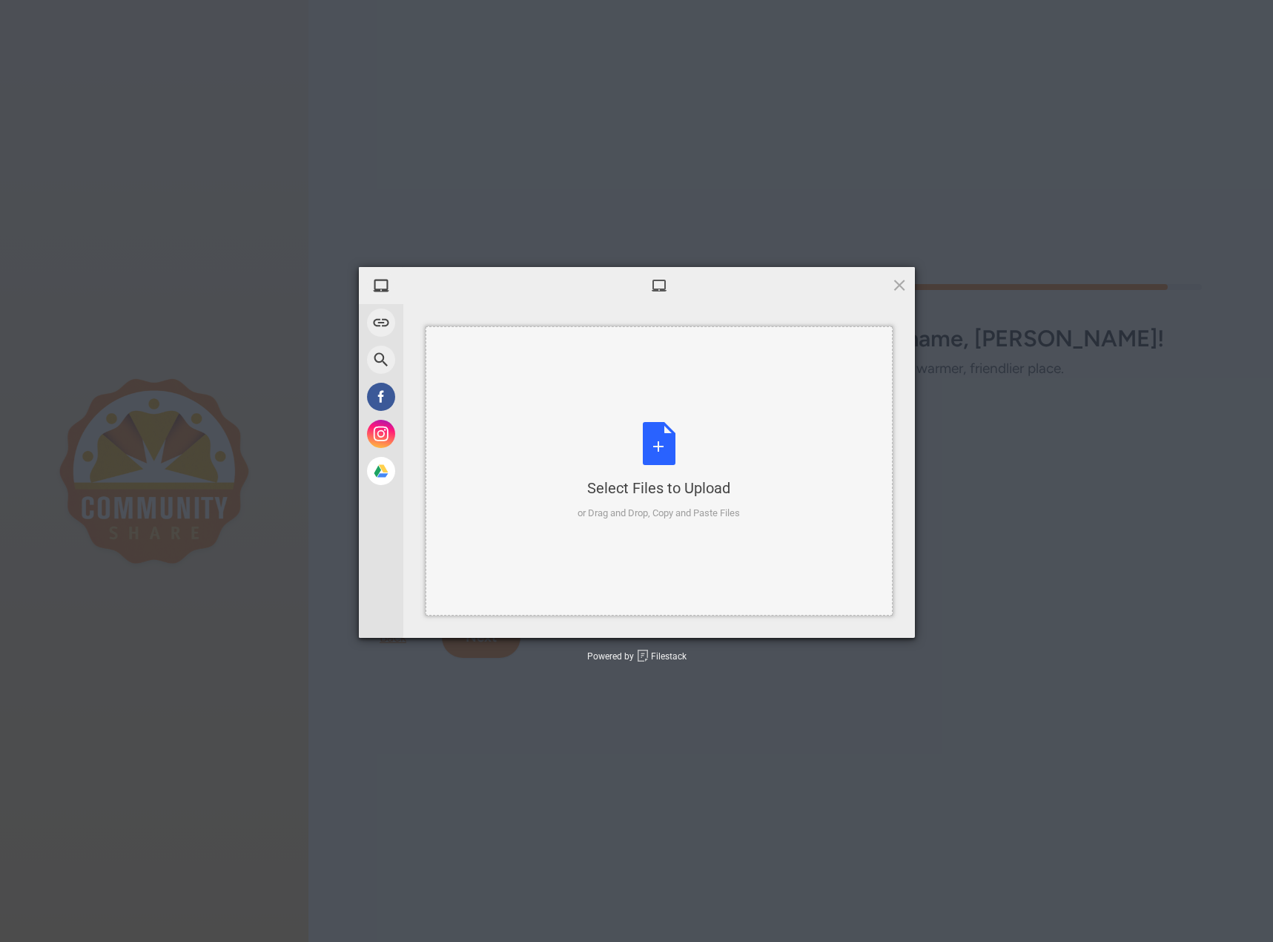
click at [670, 444] on div "Select Files to Upload or Drag and Drop, Copy and Paste Files" at bounding box center [659, 471] width 162 height 99
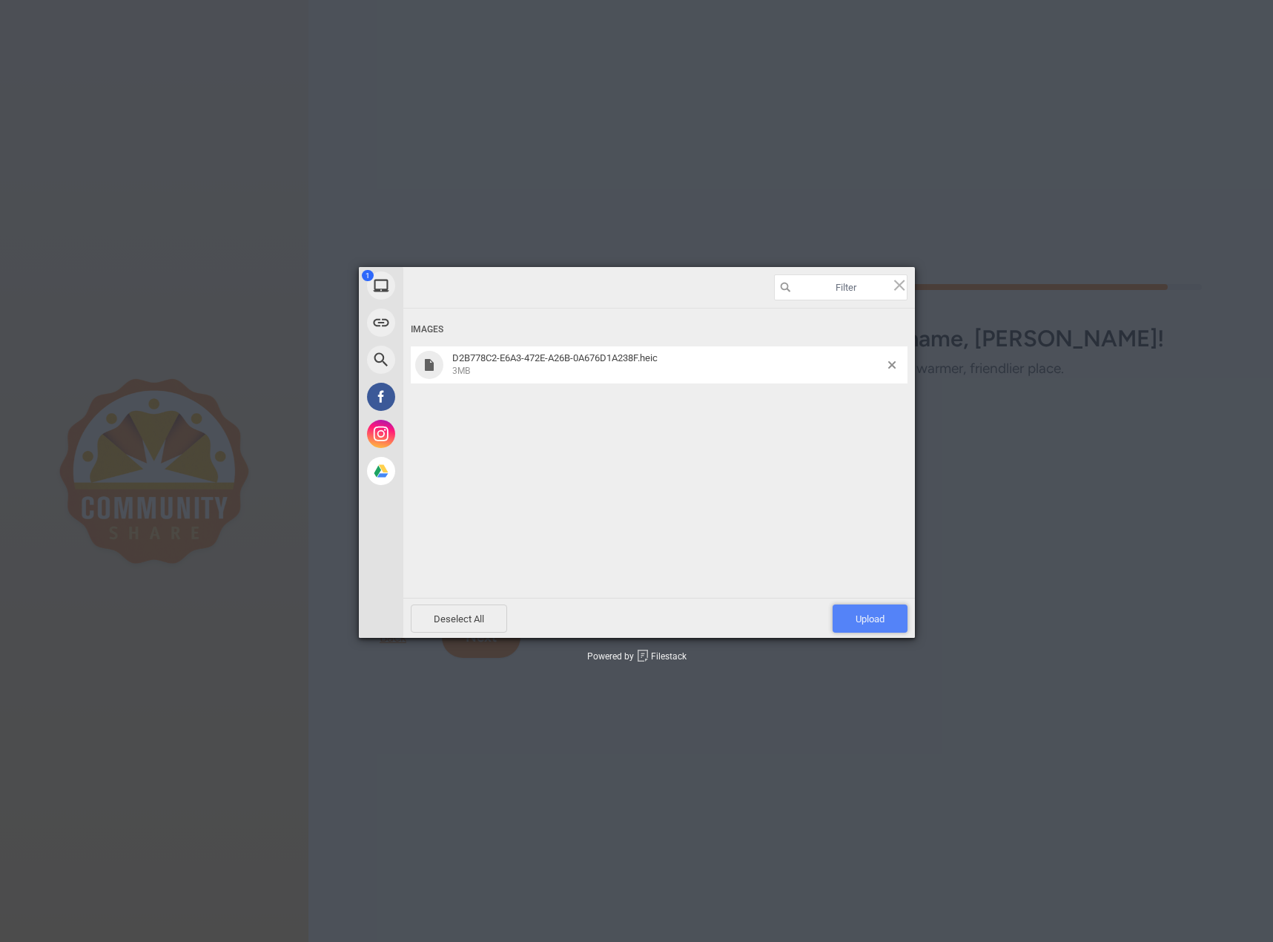
click at [874, 618] on span "Upload 1" at bounding box center [870, 618] width 29 height 11
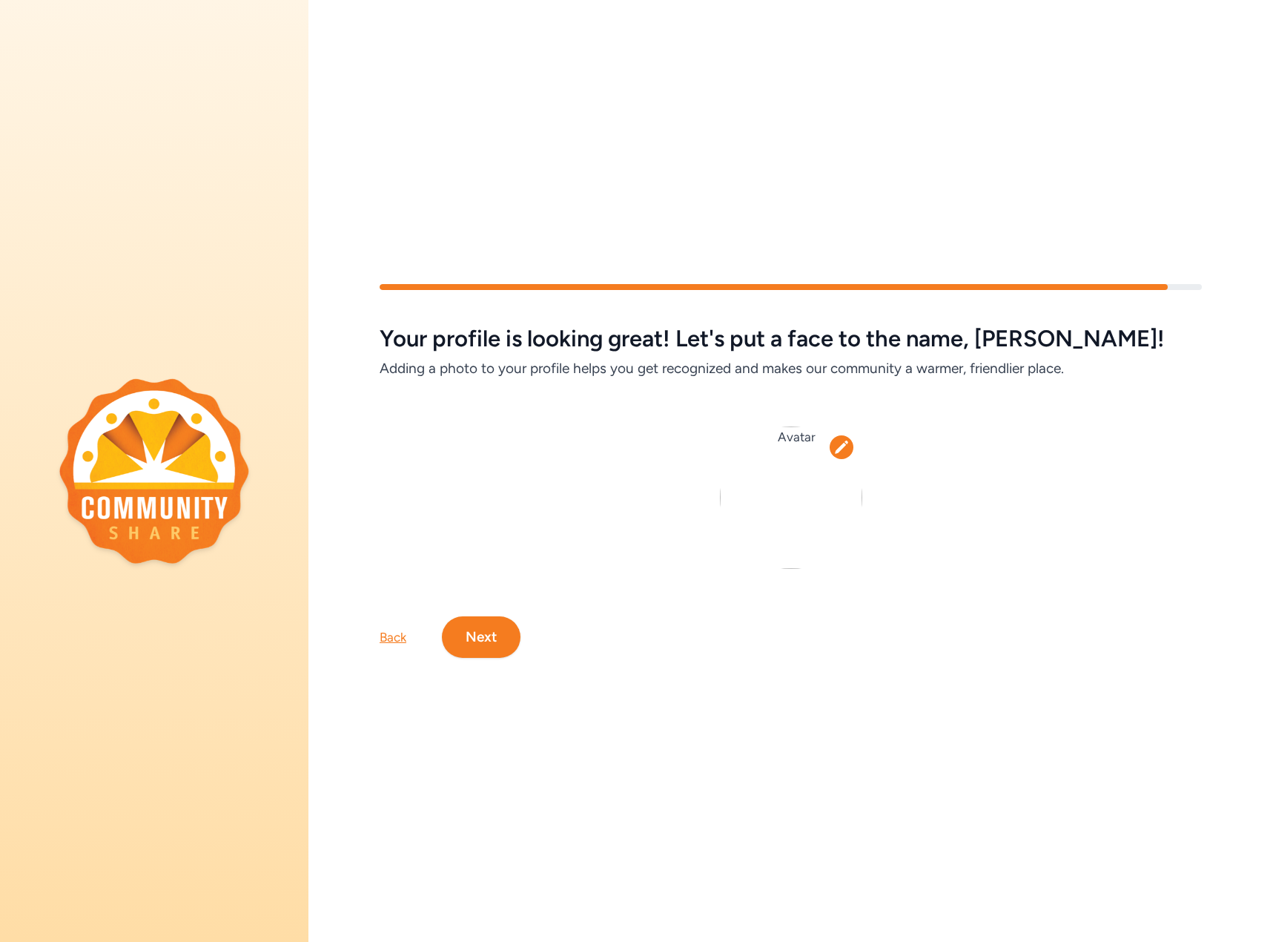
click at [834, 446] on icon at bounding box center [841, 447] width 15 height 15
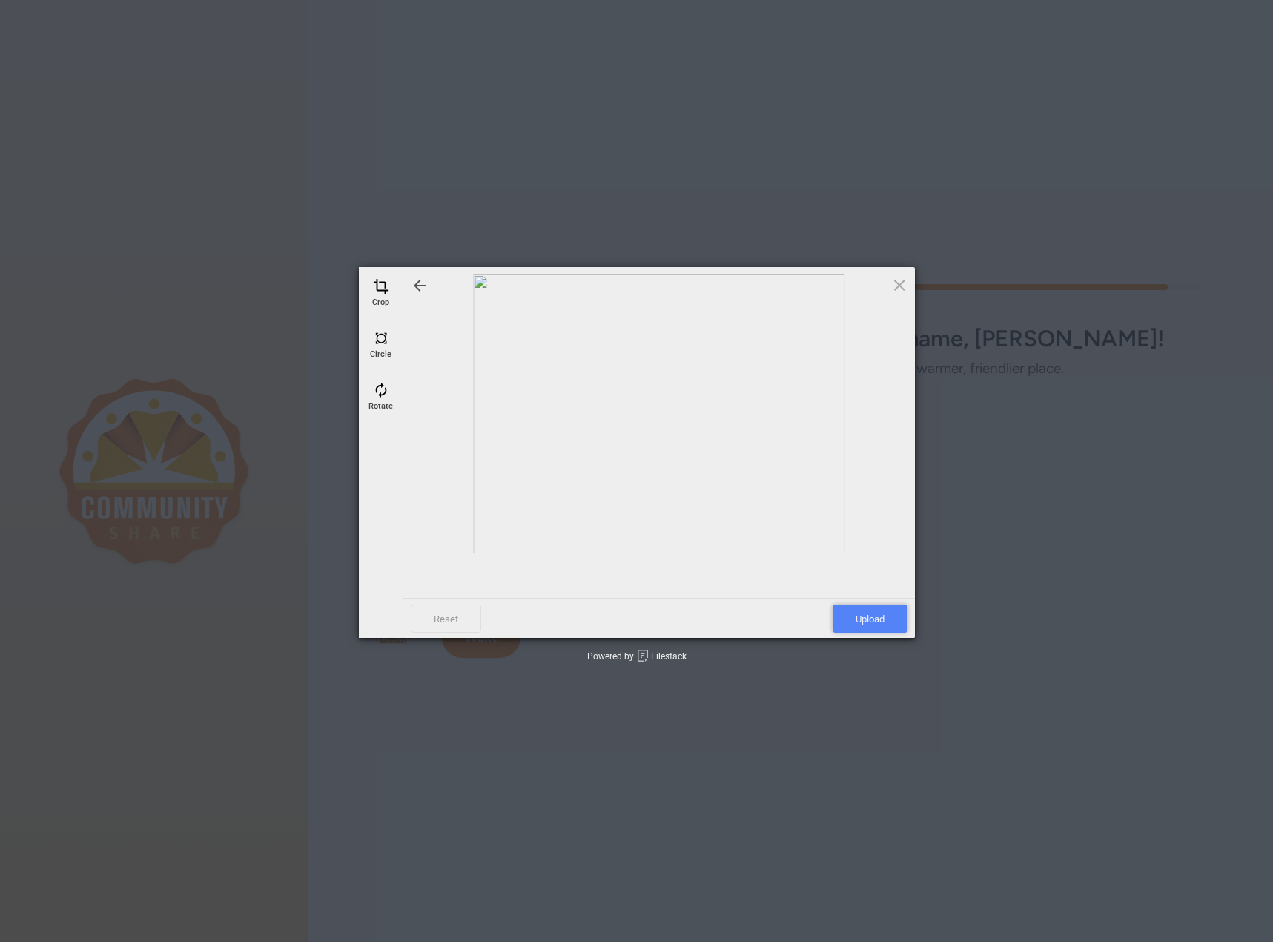
click at [882, 617] on span "Upload" at bounding box center [870, 618] width 75 height 28
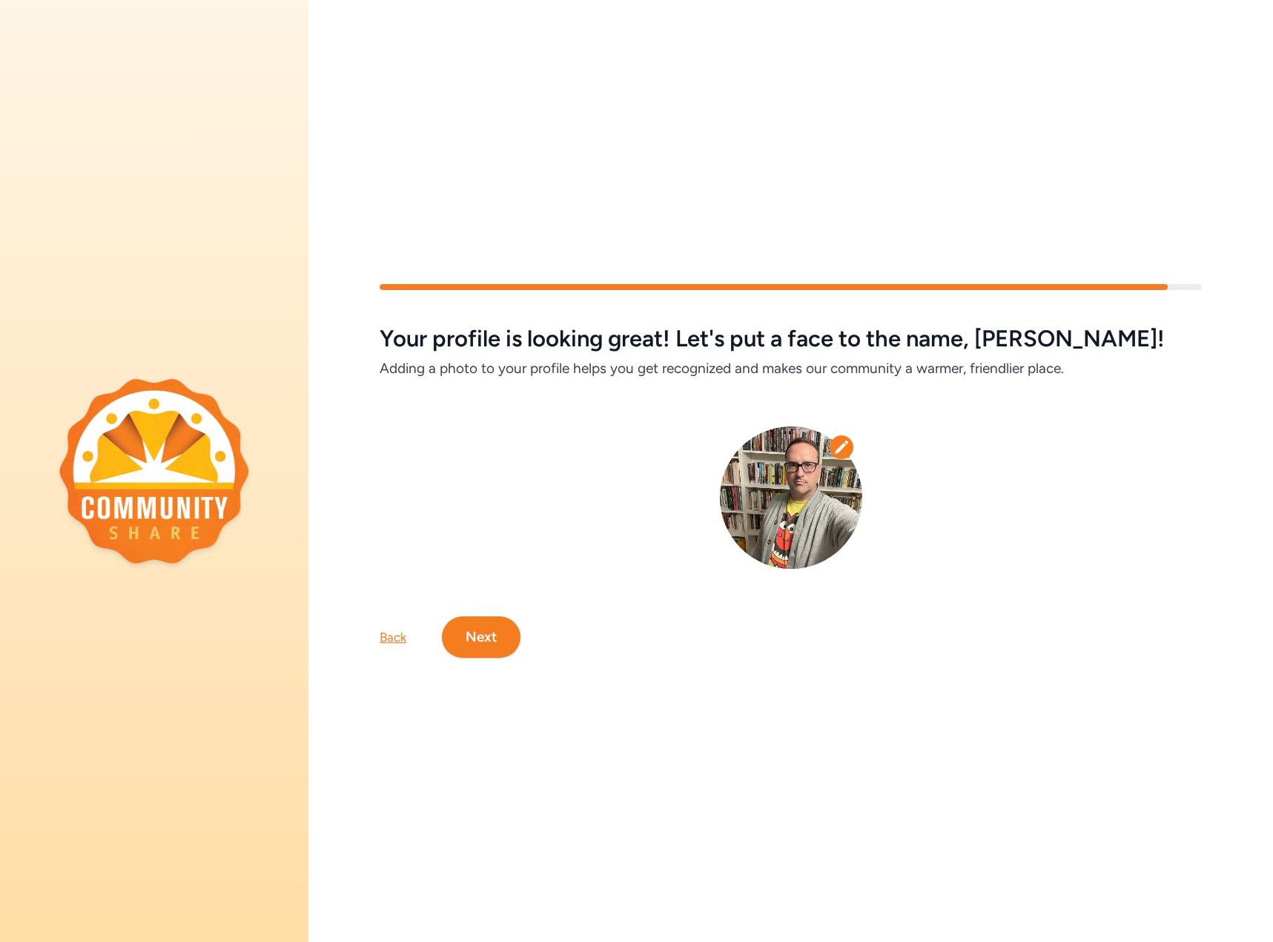
click at [475, 636] on button "Next" at bounding box center [481, 637] width 79 height 42
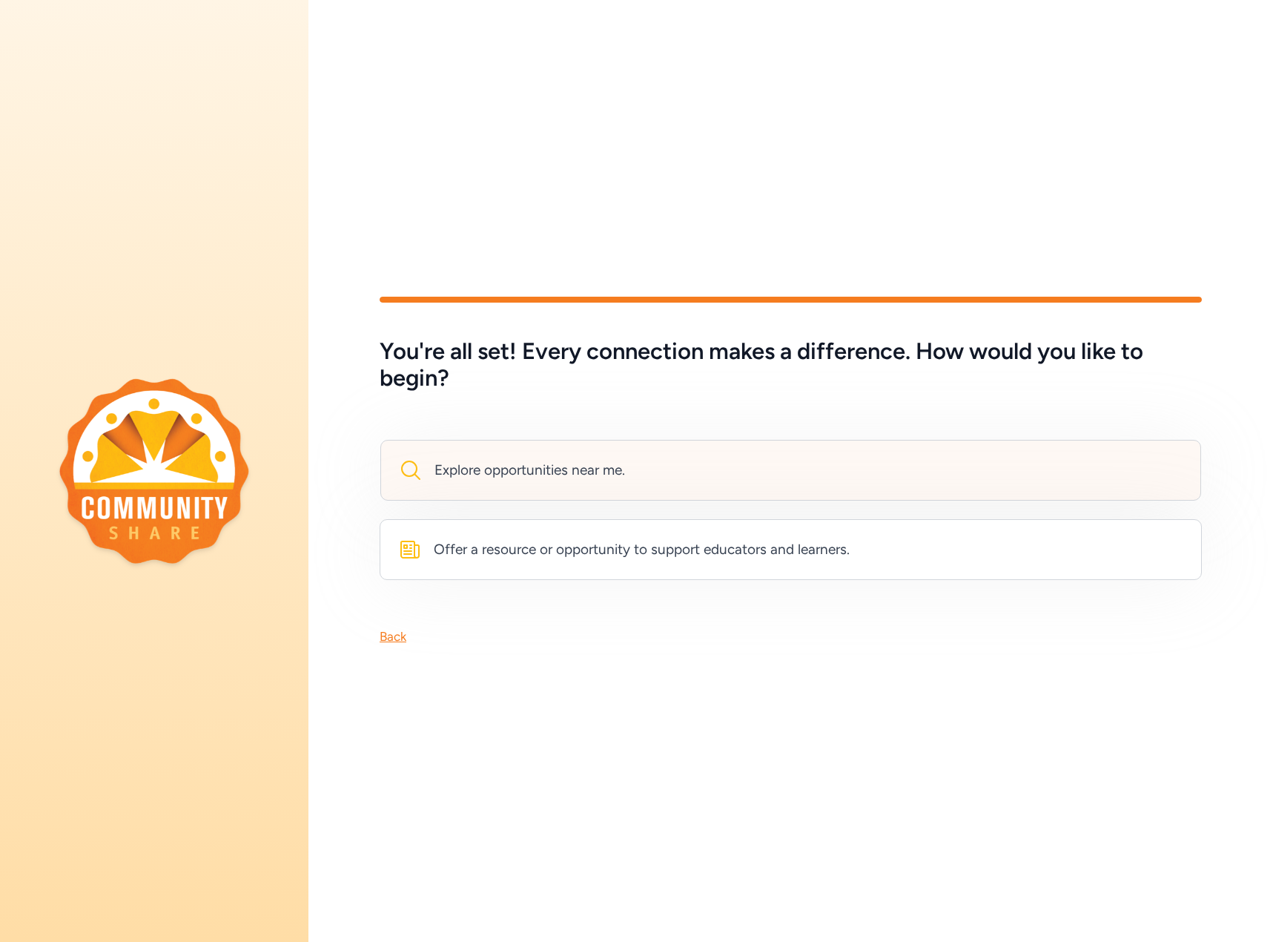
click at [513, 470] on div "Explore opportunities near me." at bounding box center [530, 470] width 191 height 21
